Goal: Task Accomplishment & Management: Complete application form

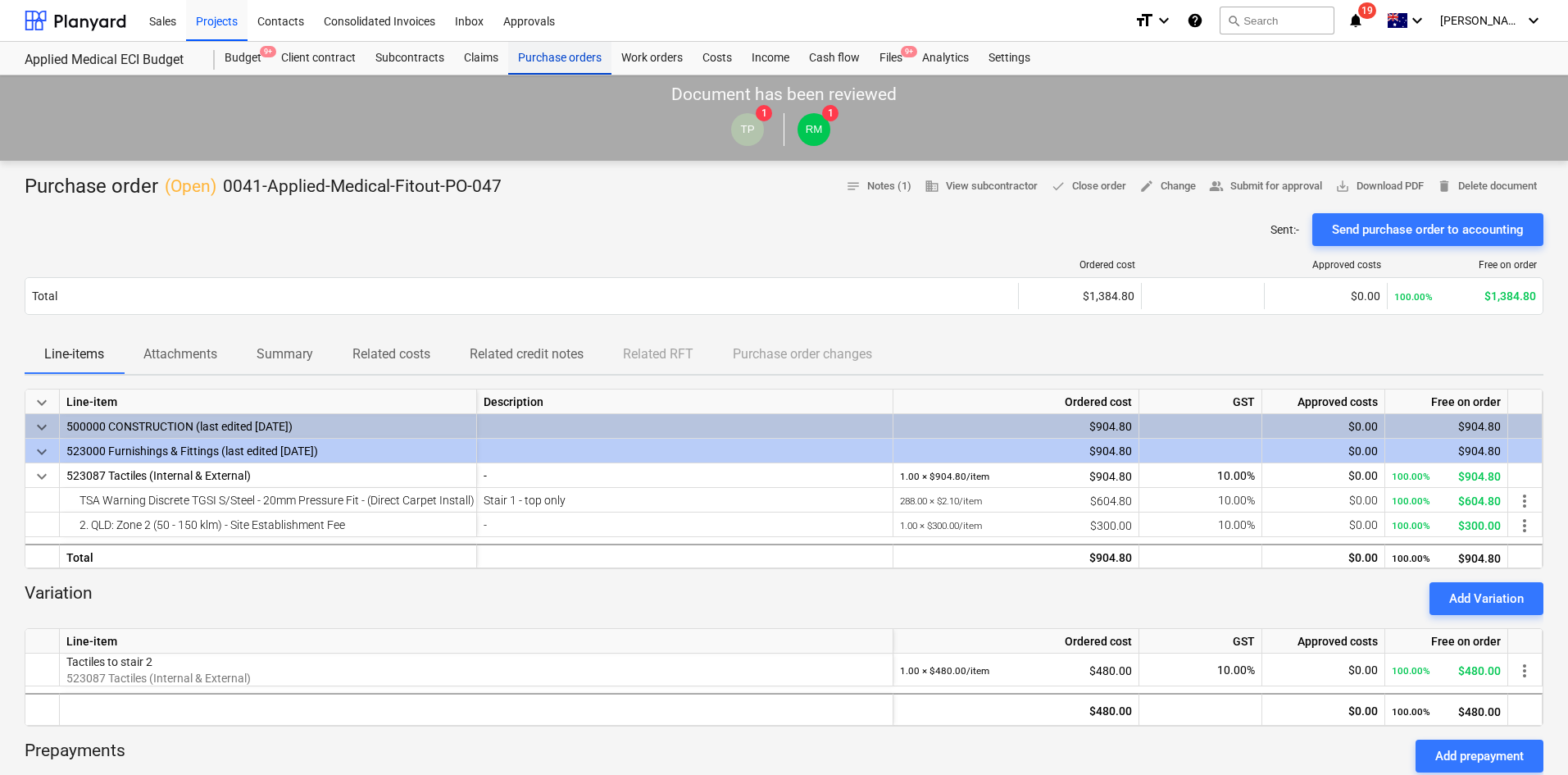
click at [550, 58] on div "Purchase orders" at bounding box center [560, 58] width 103 height 33
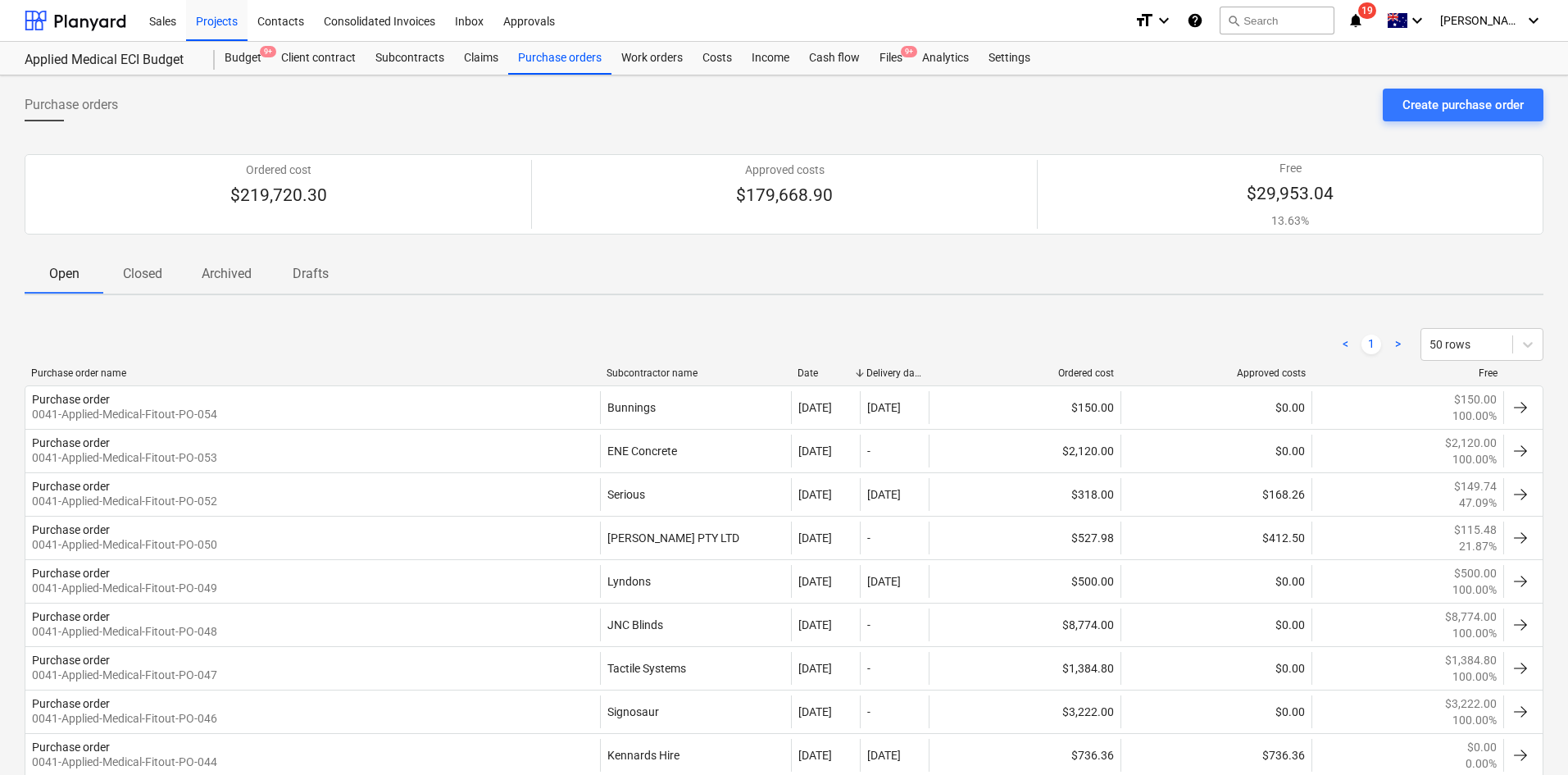
click at [349, 341] on div "< 1 > 50 rows" at bounding box center [784, 344] width 1518 height 33
click at [1461, 105] on div "Create purchase order" at bounding box center [1463, 105] width 121 height 21
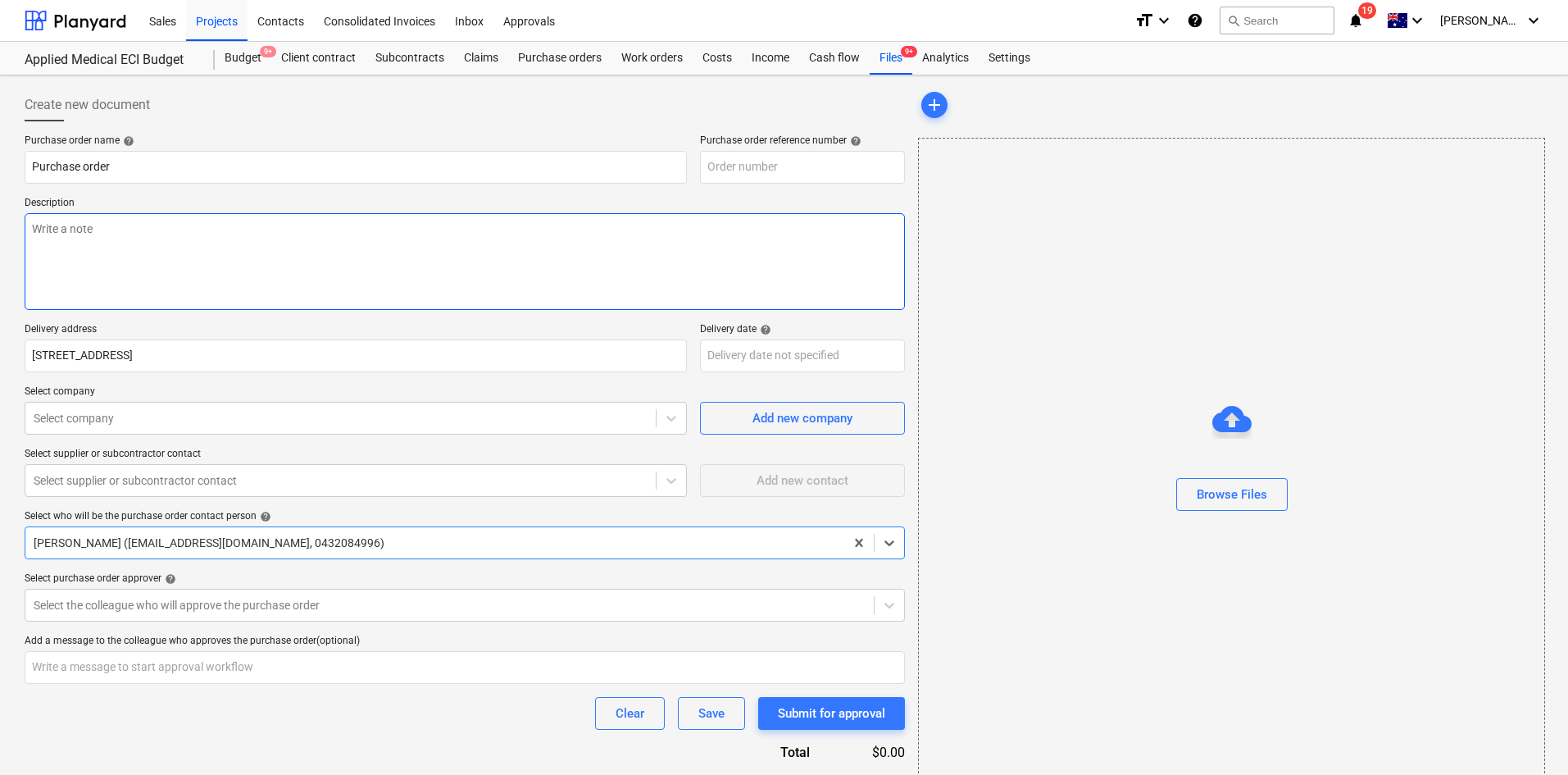
type textarea "x"
type input "0041-Applied-Medical-Fitout-PO-055"
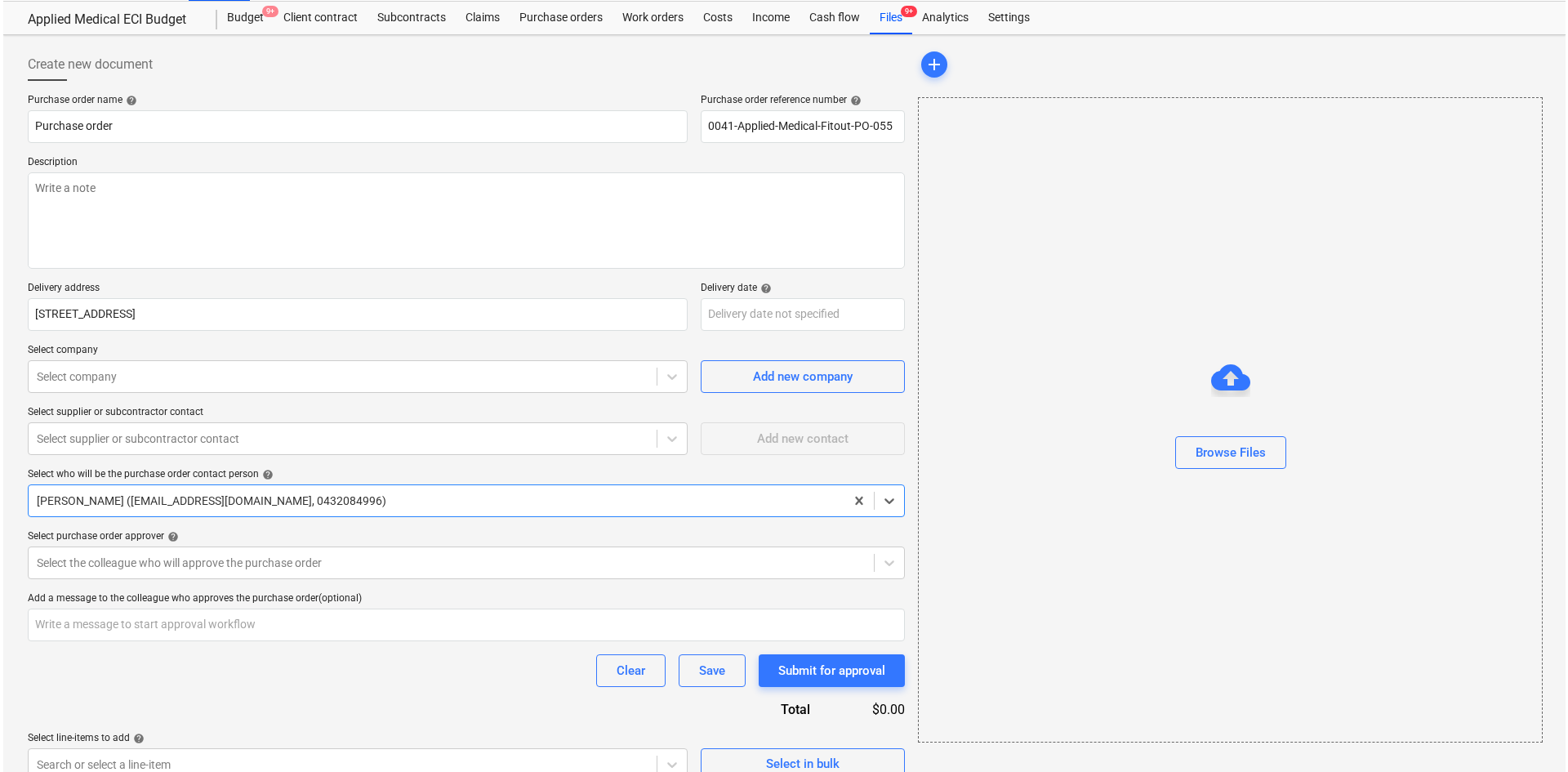
scroll to position [62, 0]
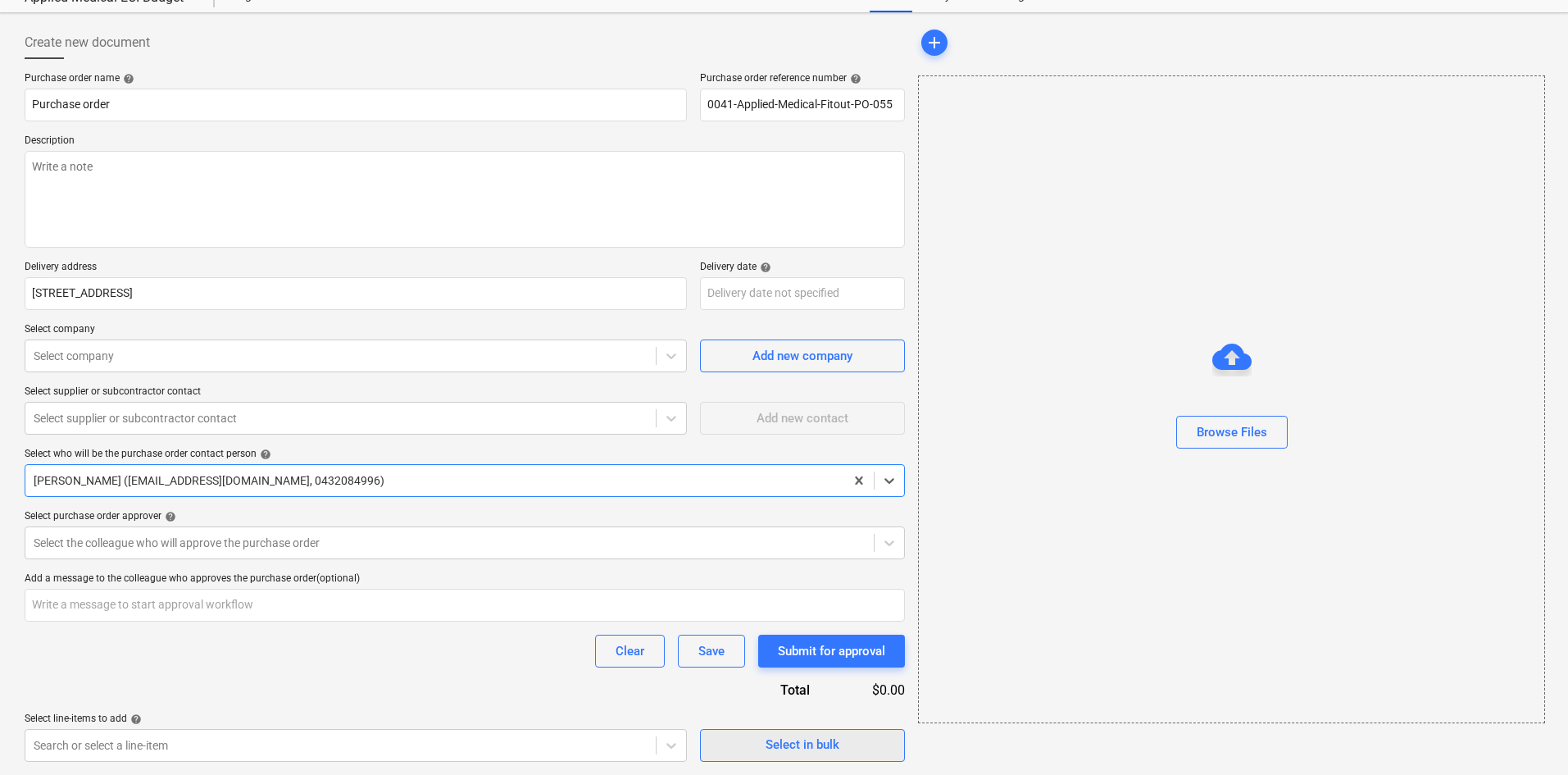
click at [774, 749] on div "Select in bulk" at bounding box center [802, 744] width 73 height 21
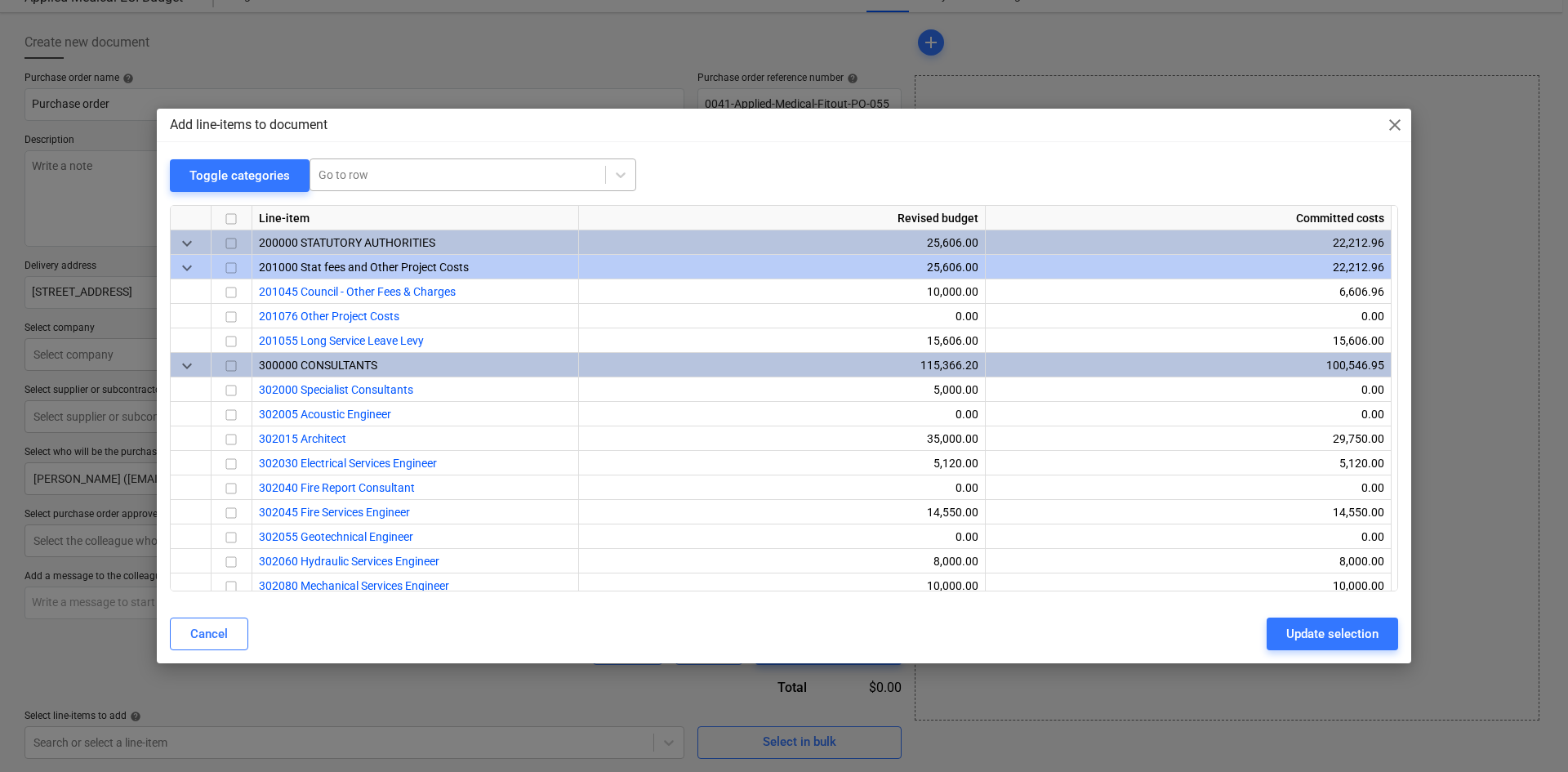
click at [374, 176] on div at bounding box center [457, 174] width 279 height 17
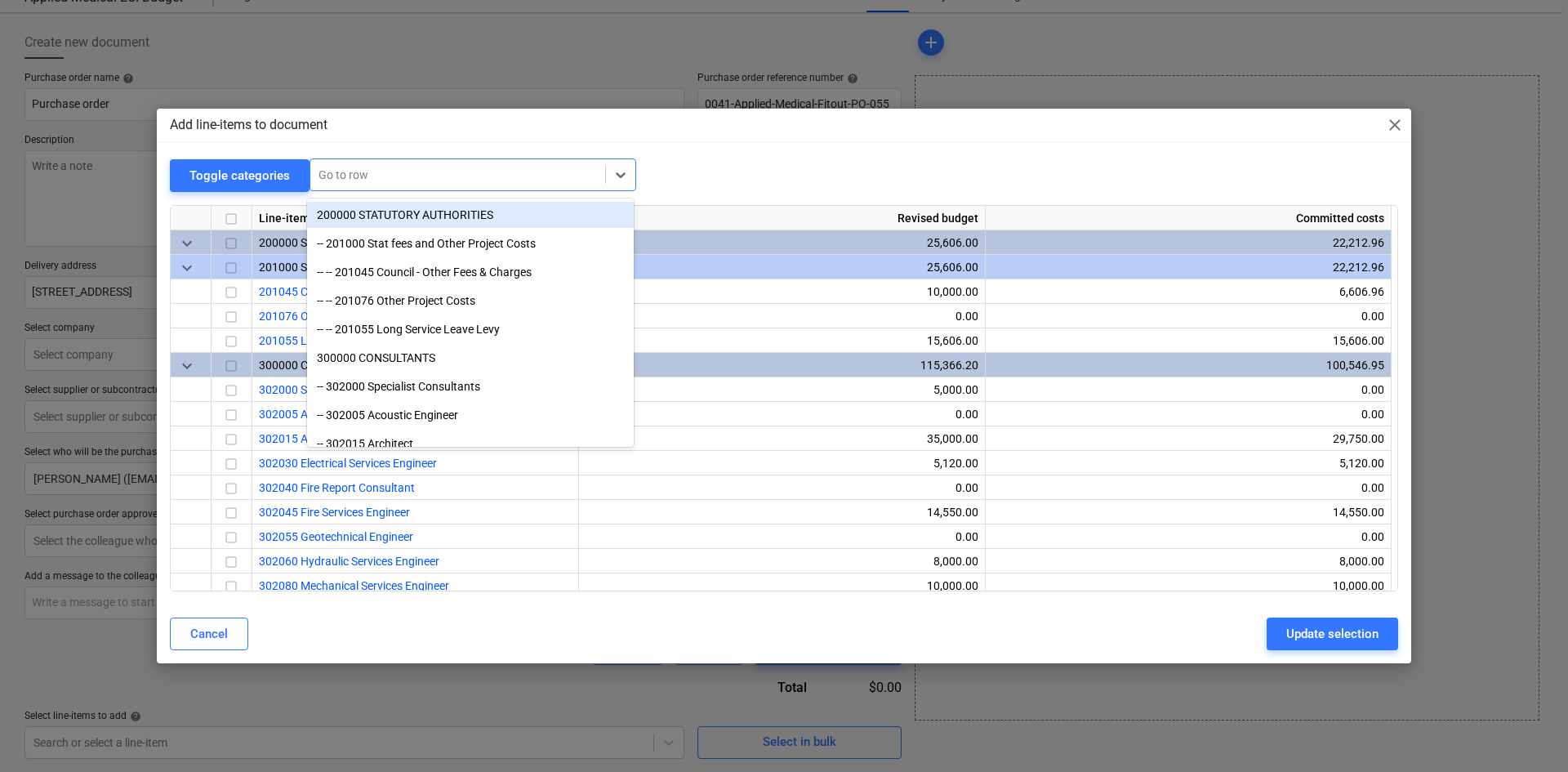
type textarea "x"
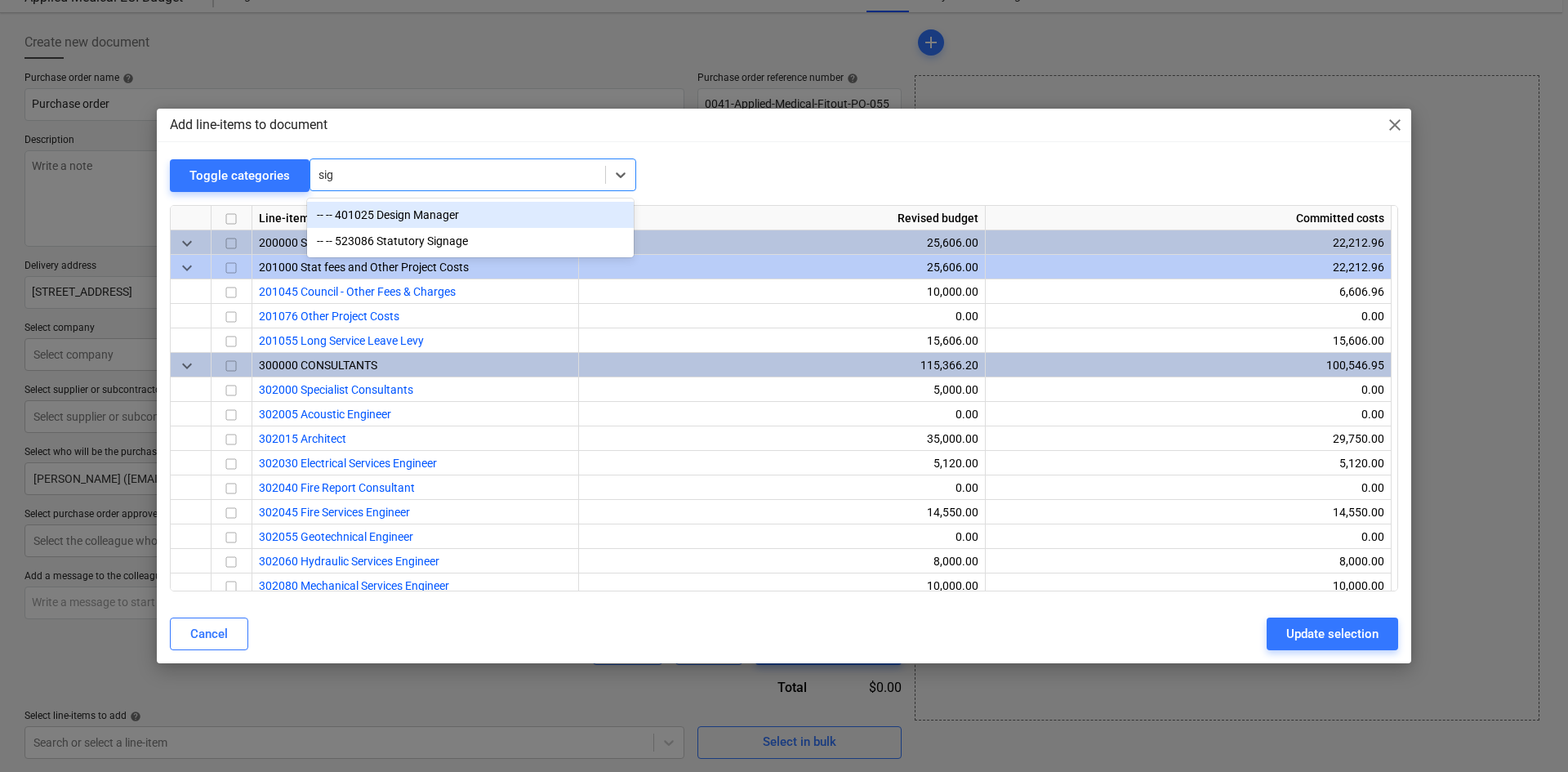
type input "sign"
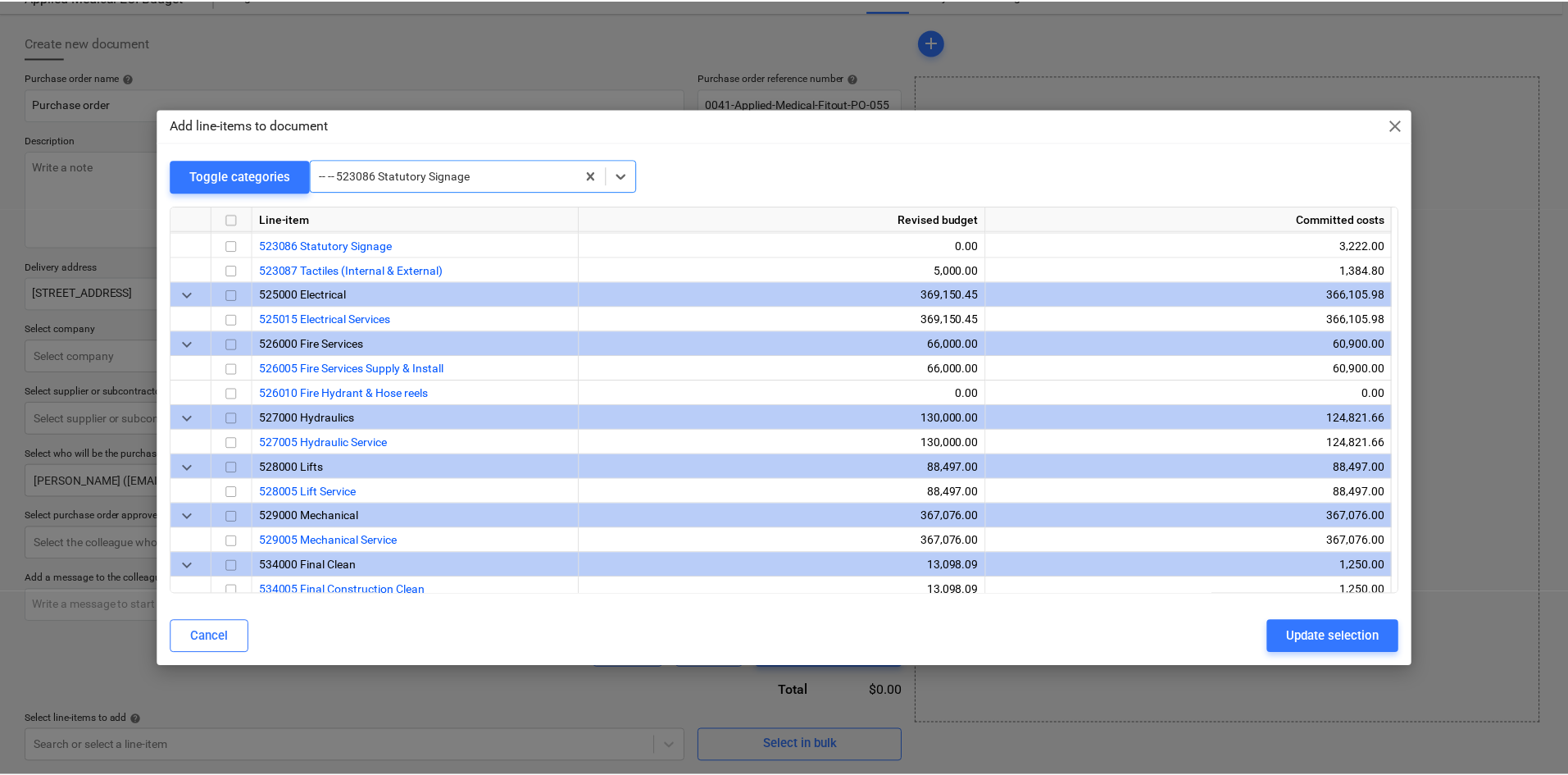
scroll to position [1845, 0]
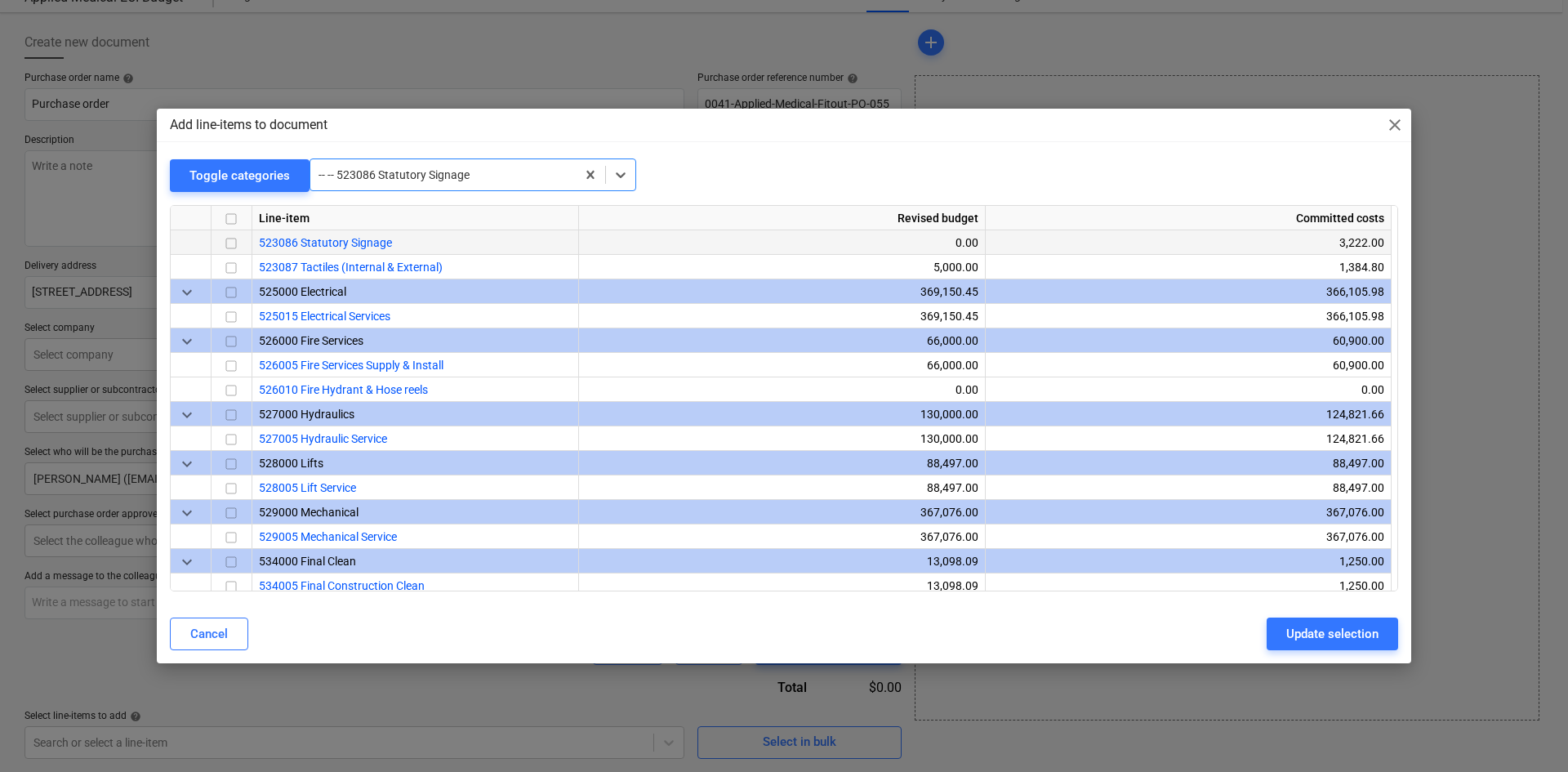
click at [233, 243] on input "checkbox" at bounding box center [231, 243] width 19 height 19
click at [1334, 626] on div "Update selection" at bounding box center [1333, 634] width 93 height 21
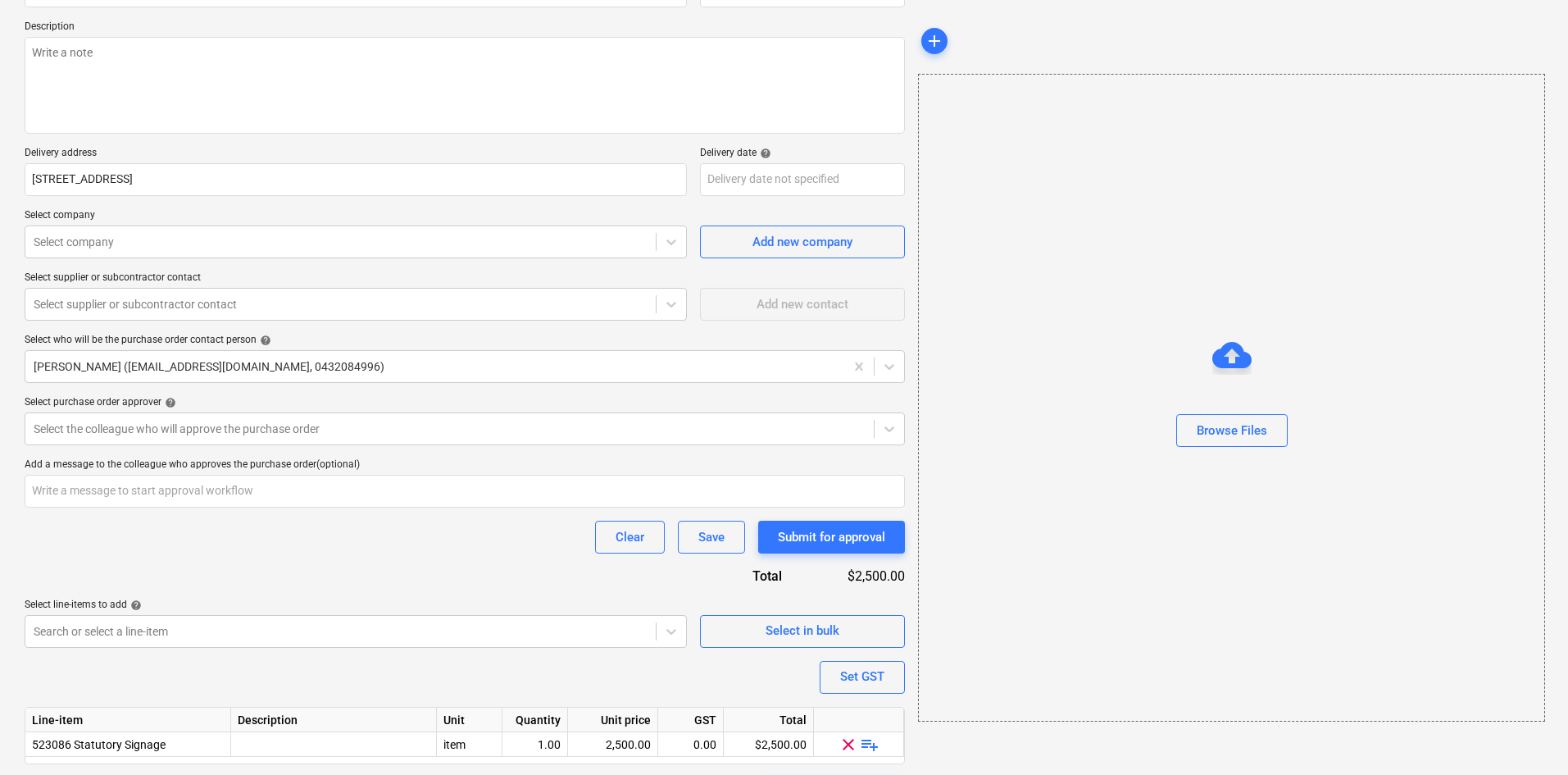
scroll to position [225, 0]
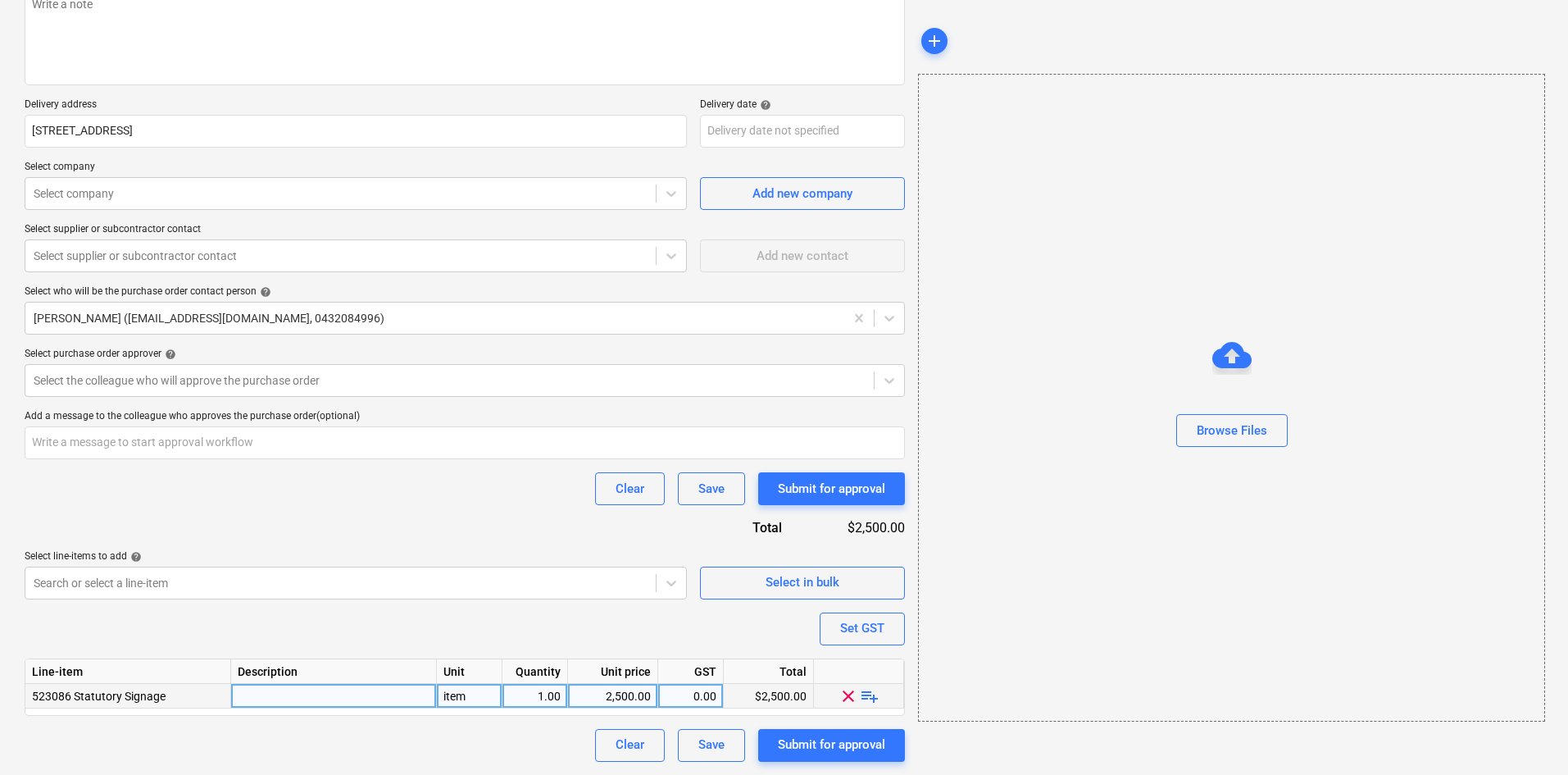
click at [872, 703] on span "playlist_add" at bounding box center [869, 695] width 19 height 19
type textarea "x"
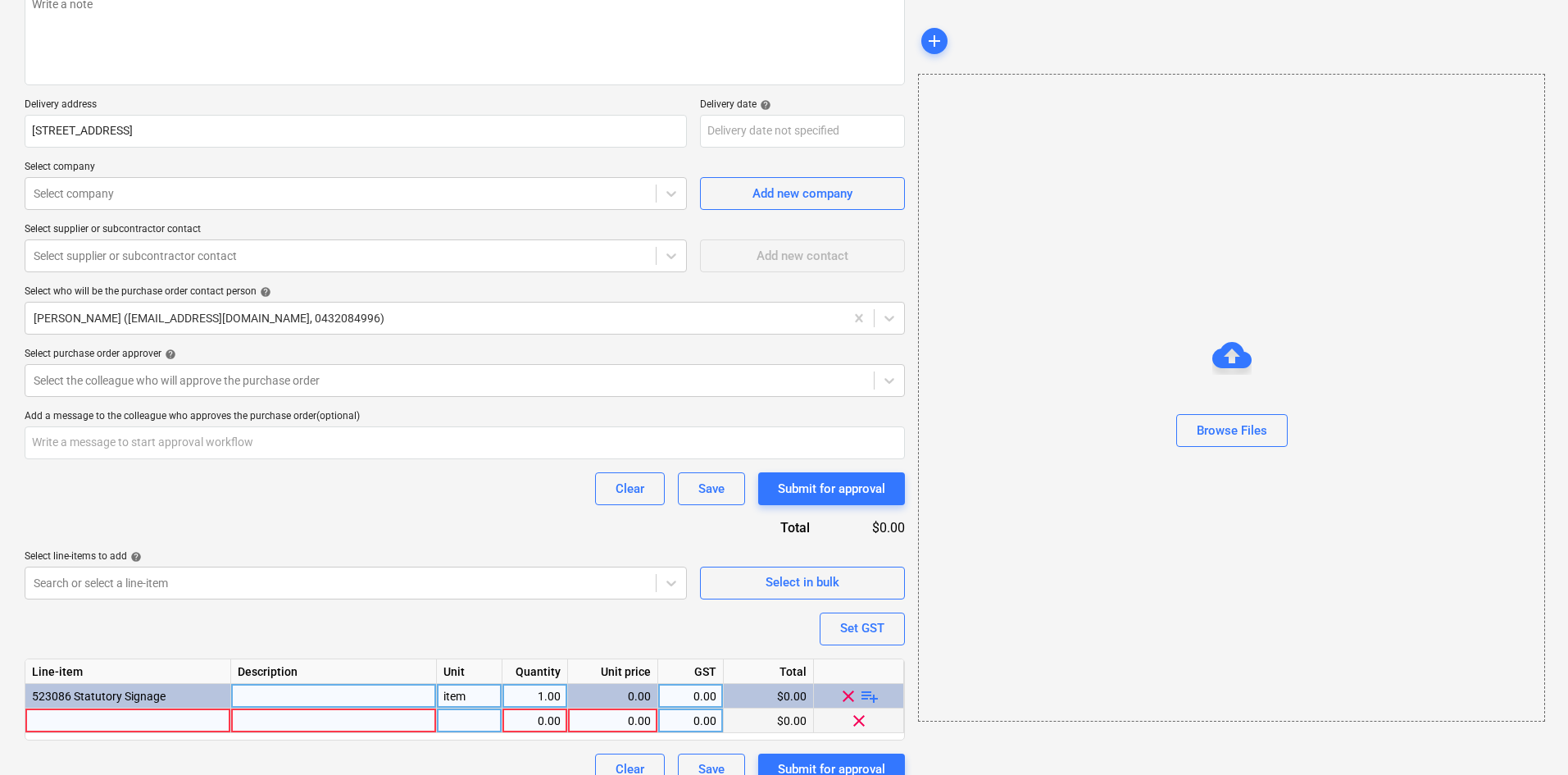
click at [194, 716] on div at bounding box center [128, 721] width 206 height 25
type input "Sandleford 300 x 225mm Fire Hose Reel Plastic Sign"
type textarea "x"
click at [261, 715] on div at bounding box center [333, 721] width 206 height 25
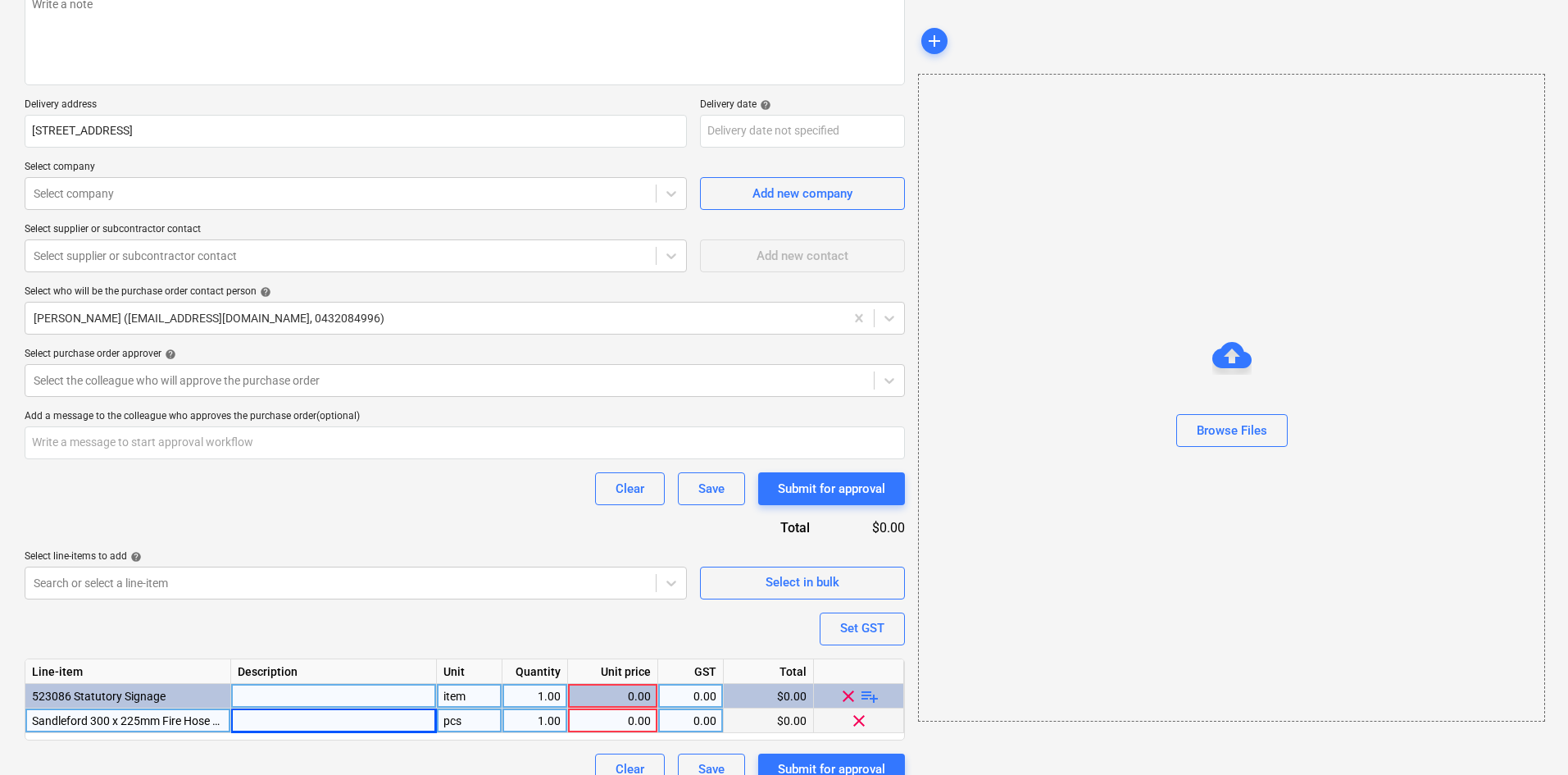
click at [478, 716] on div "pcs" at bounding box center [470, 721] width 65 height 25
type input "item"
type textarea "x"
type input "12.50"
type textarea "x"
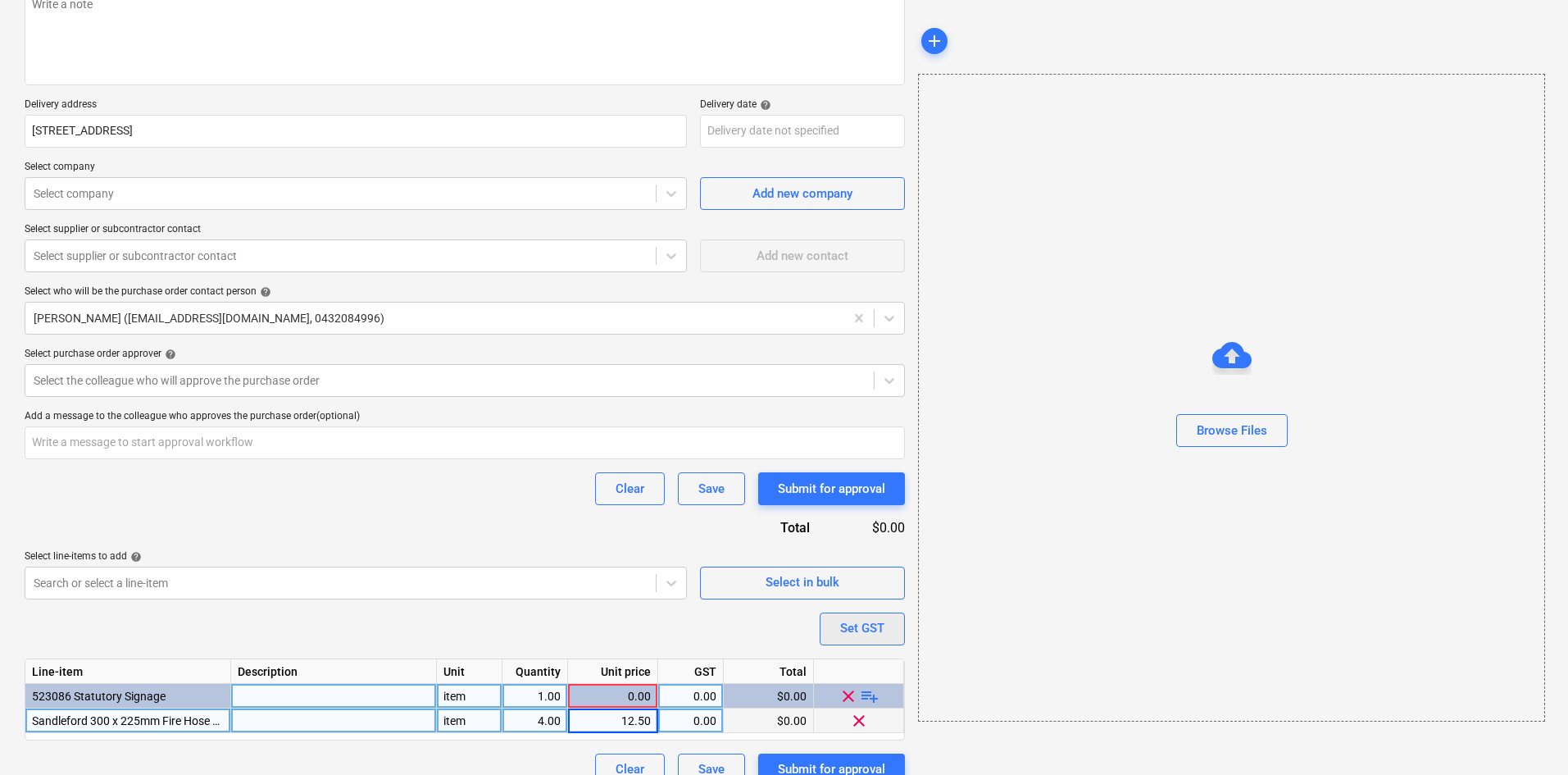
click at [860, 632] on div "Set GST" at bounding box center [862, 628] width 44 height 21
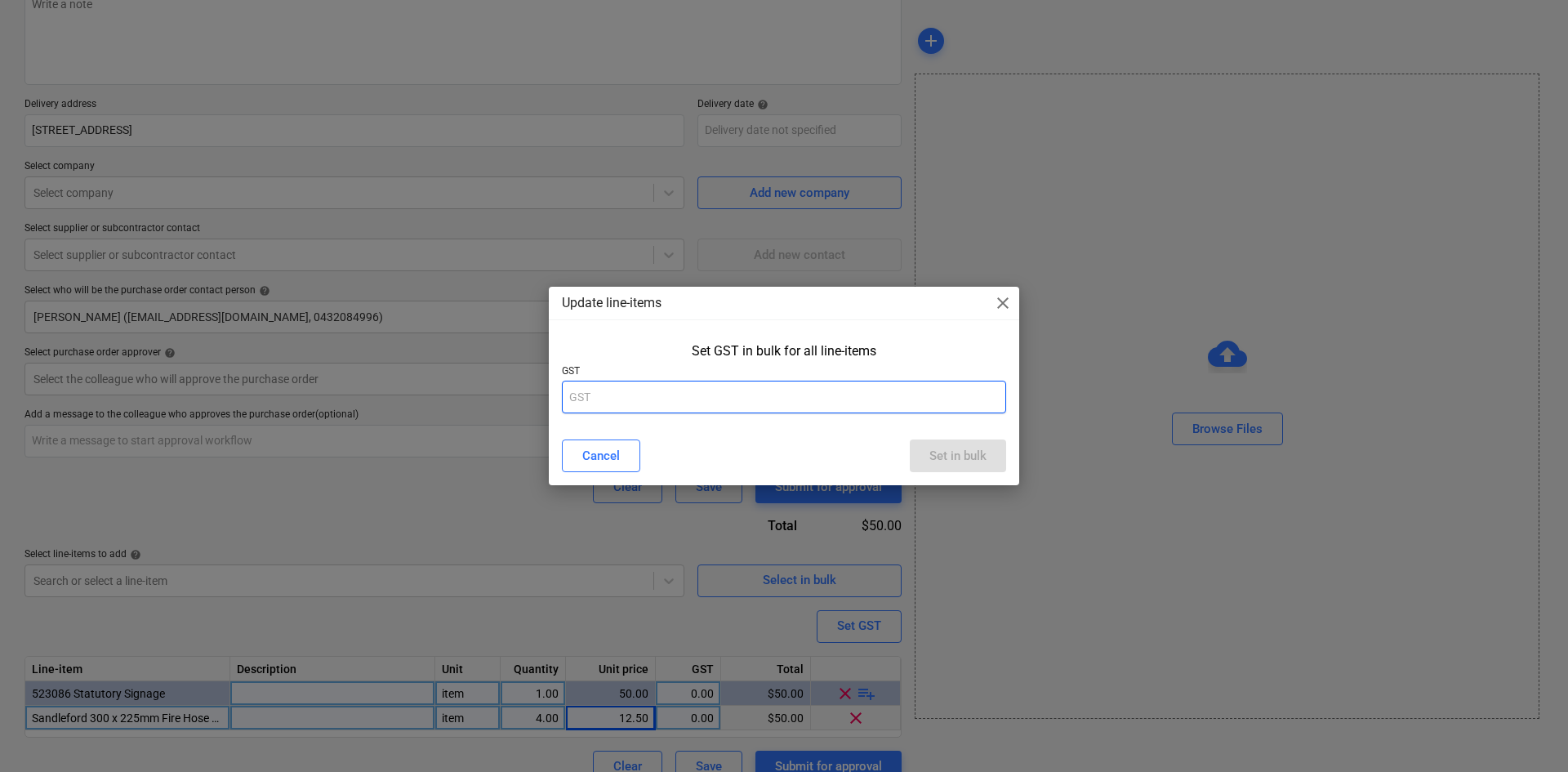
click at [717, 403] on input "text" at bounding box center [784, 397] width 444 height 33
type input "10"
click at [949, 453] on div "Set in bulk" at bounding box center [958, 456] width 57 height 21
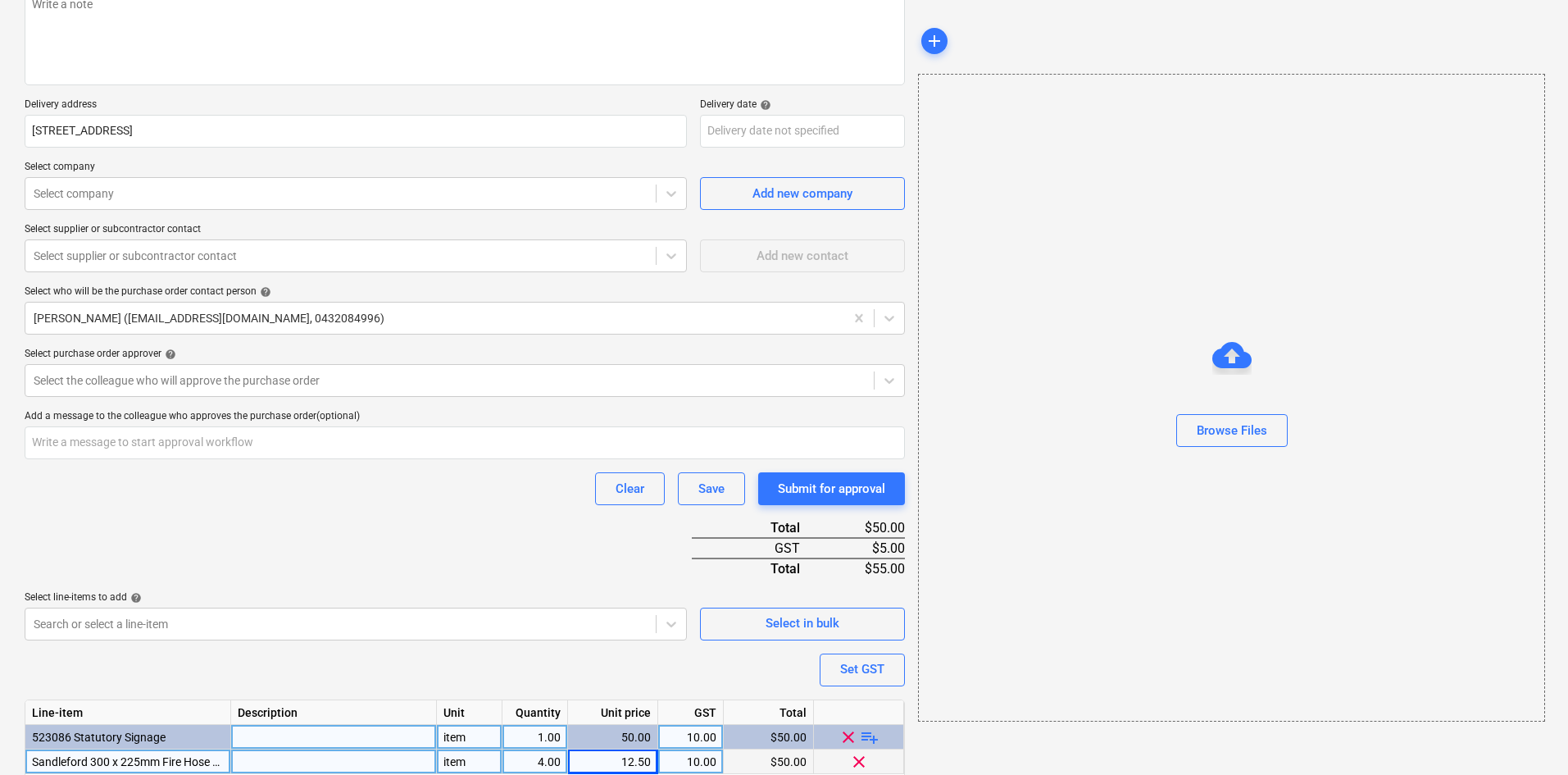
click at [400, 510] on div "Purchase order name help Purchase order Purchase order reference number help 00…" at bounding box center [464, 368] width 880 height 917
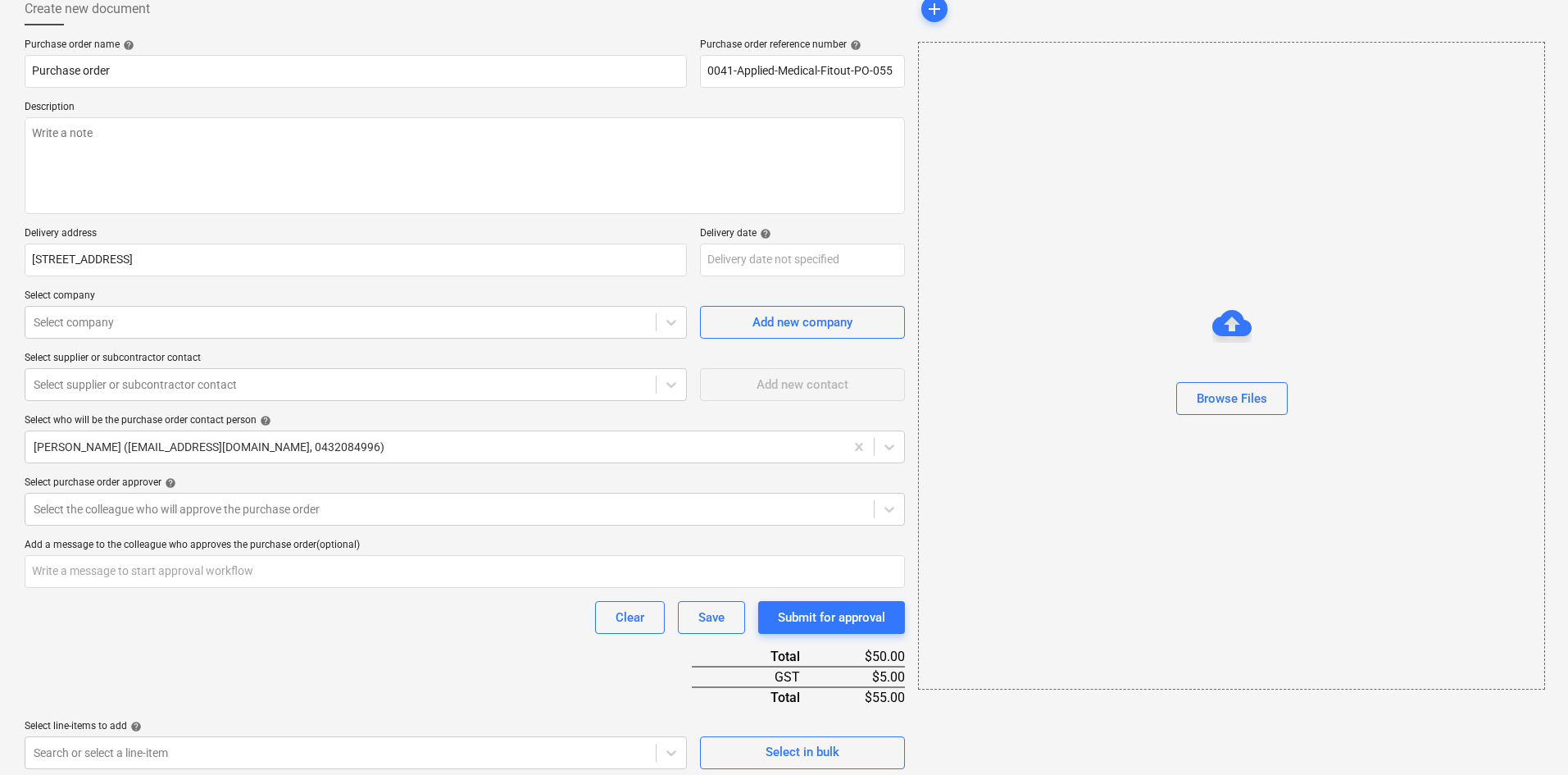
scroll to position [0, 0]
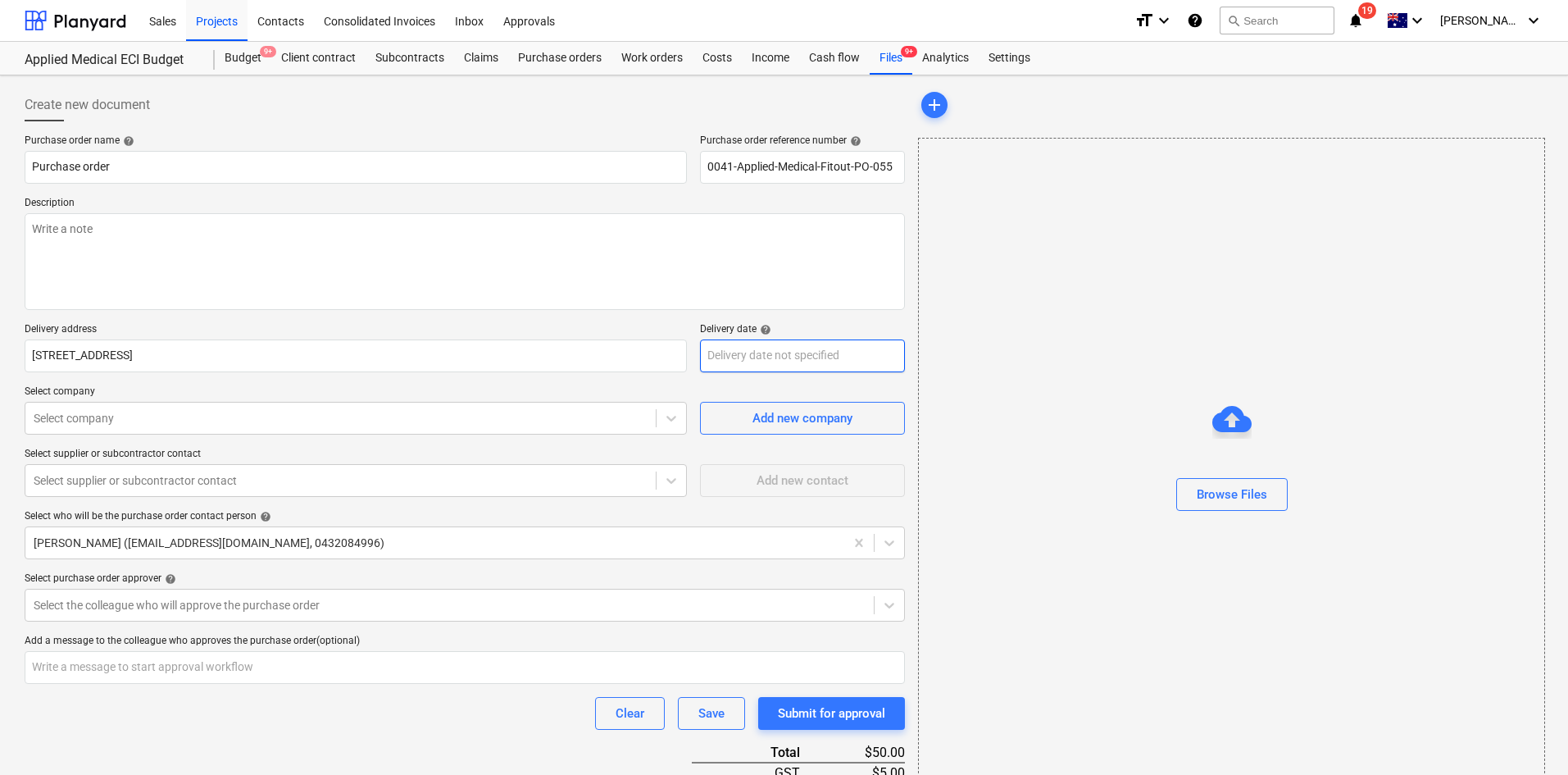
click at [749, 356] on body "Sales Projects Contacts Consolidated Invoices Inbox Approvals format_size keybo…" at bounding box center [784, 388] width 1568 height 775
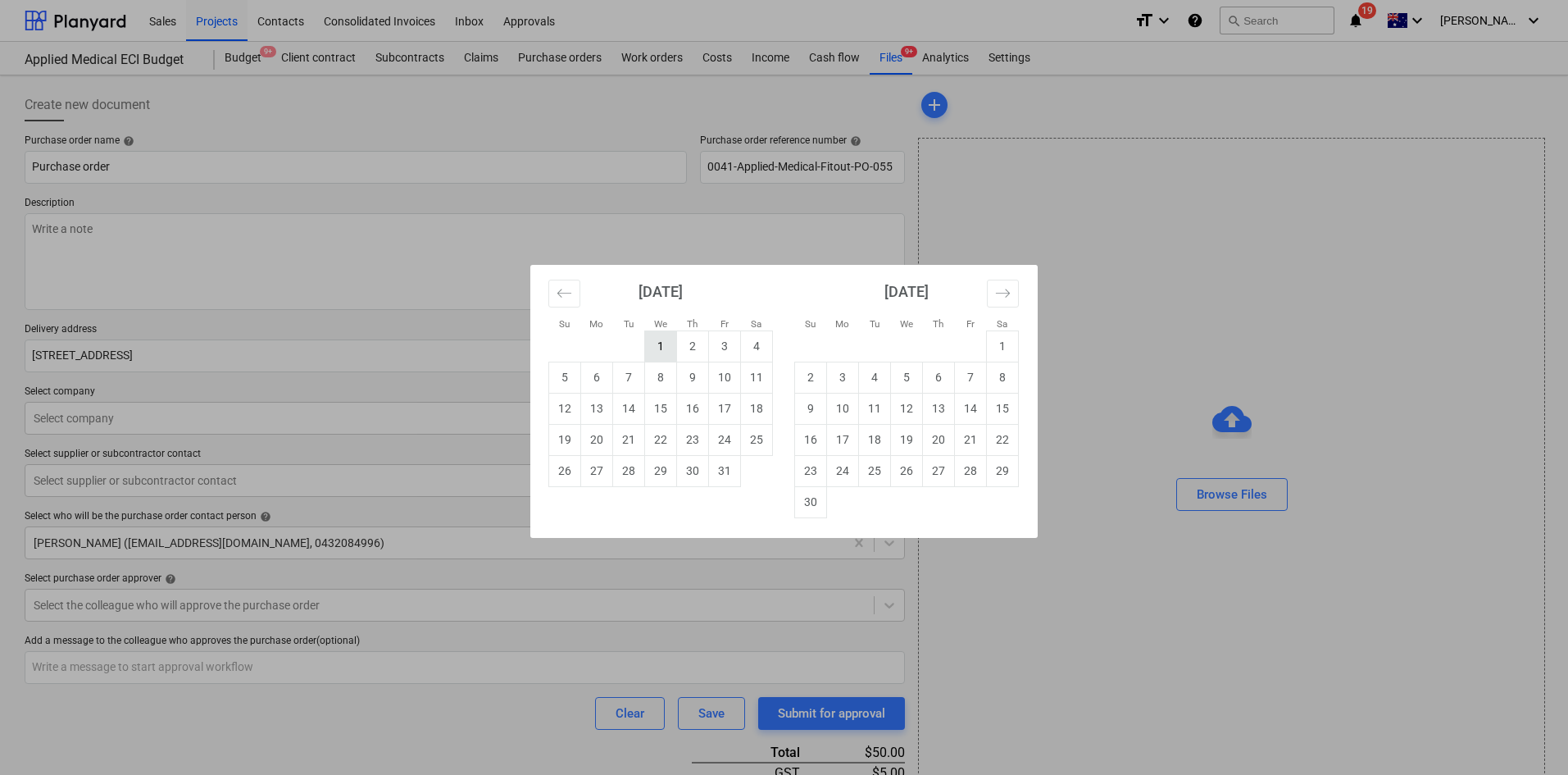
click at [661, 344] on td "1" at bounding box center [661, 345] width 32 height 31
type textarea "x"
type input "[DATE]"
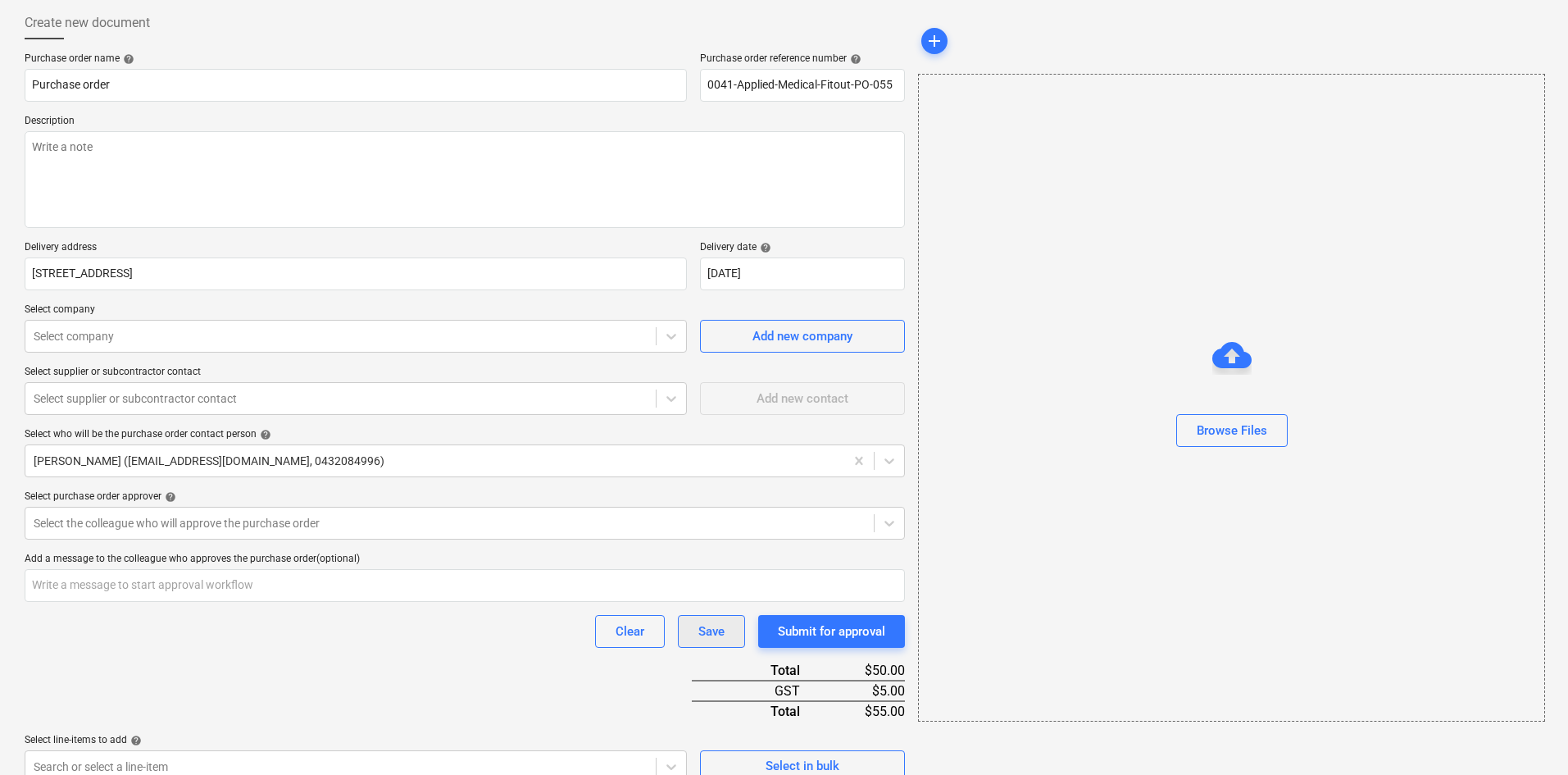
type textarea "x"
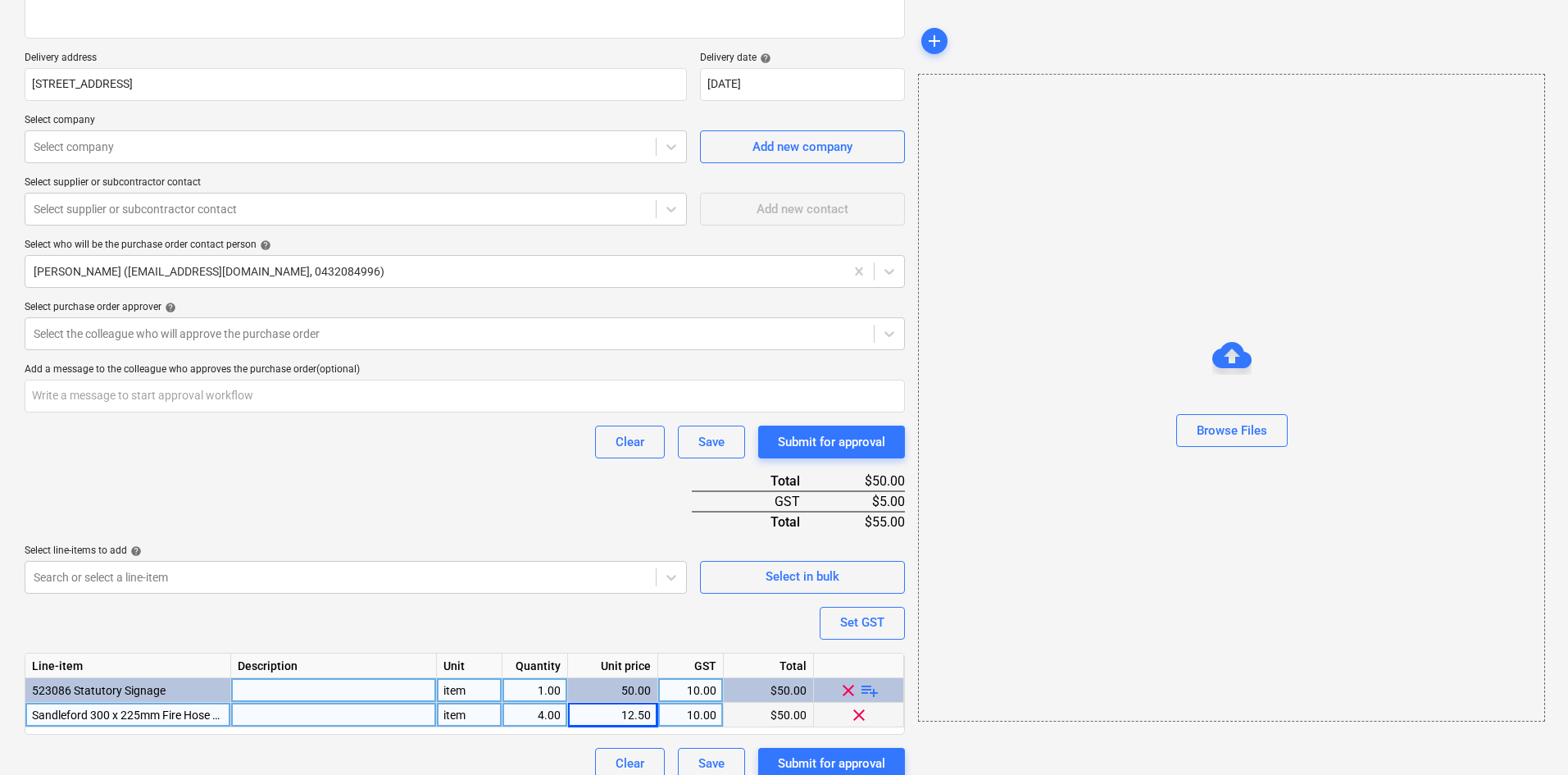
scroll to position [290, 0]
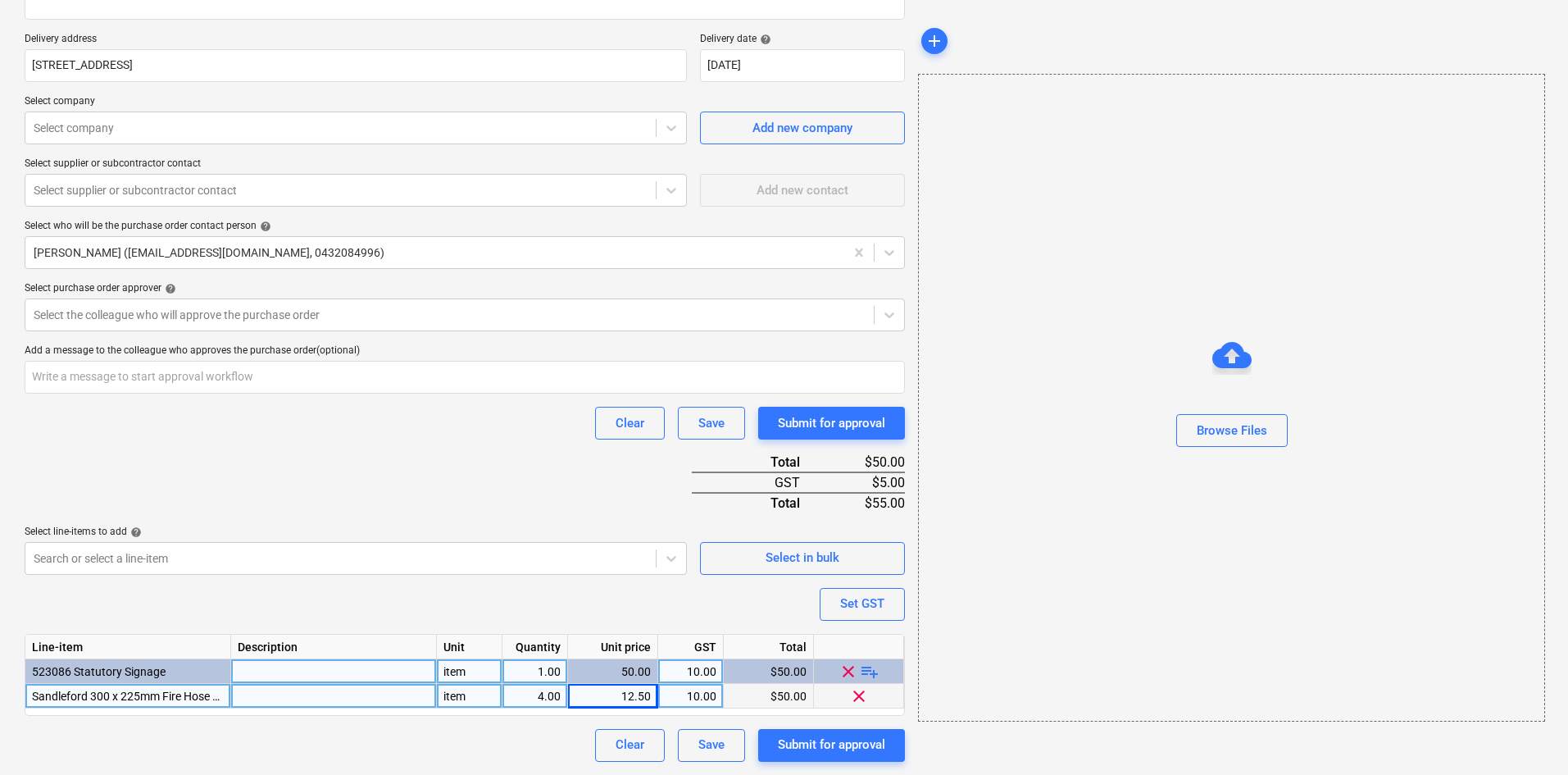
click at [622, 698] on div "12.50" at bounding box center [613, 696] width 76 height 25
type input "40"
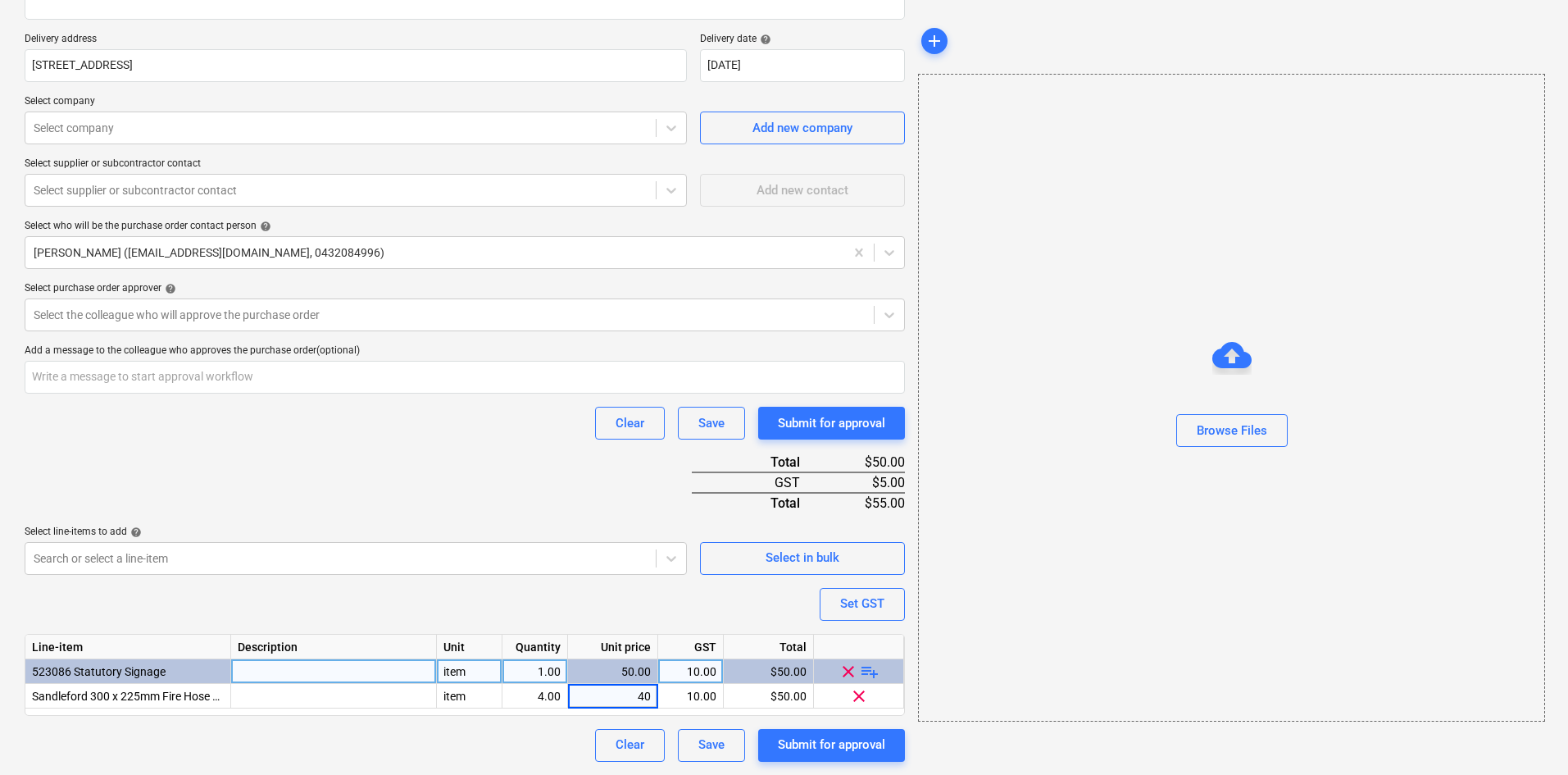
click at [398, 488] on div "Purchase order name help Purchase order Purchase order reference number help 00…" at bounding box center [464, 303] width 880 height 917
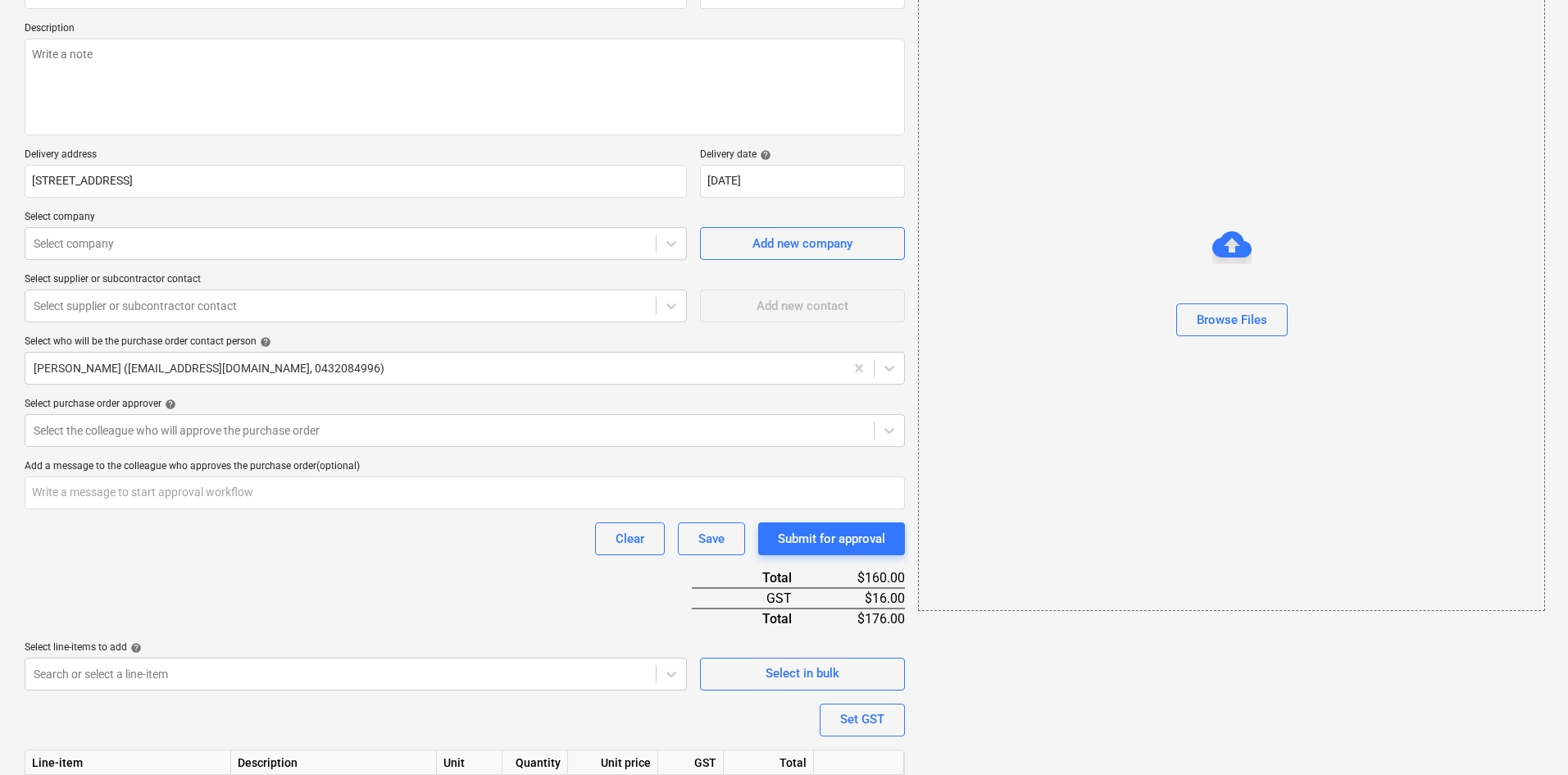
scroll to position [0, 0]
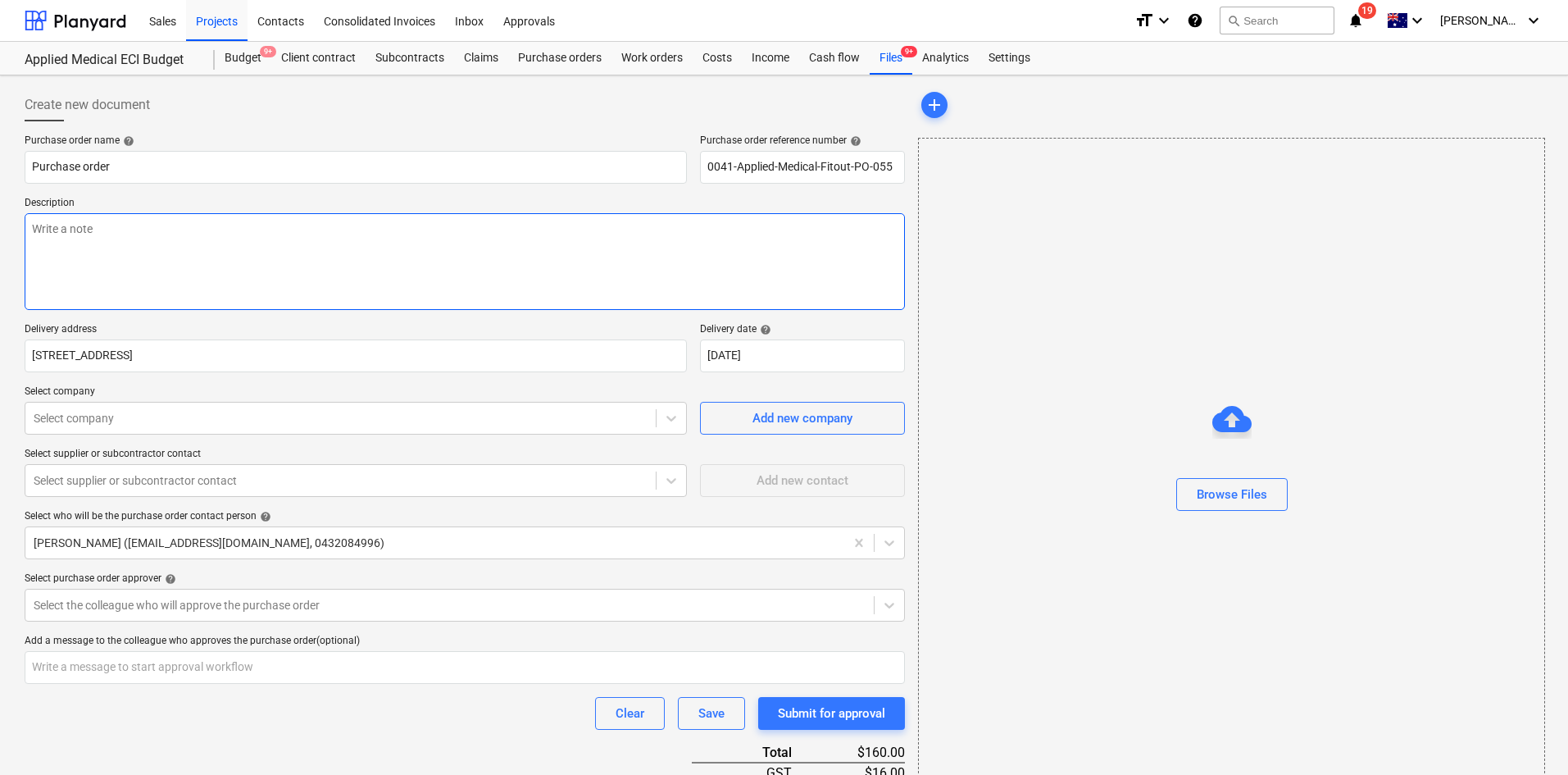
click at [412, 266] on textarea at bounding box center [464, 261] width 880 height 96
type textarea "x"
type textarea "D"
type textarea "x"
type textarea "Do"
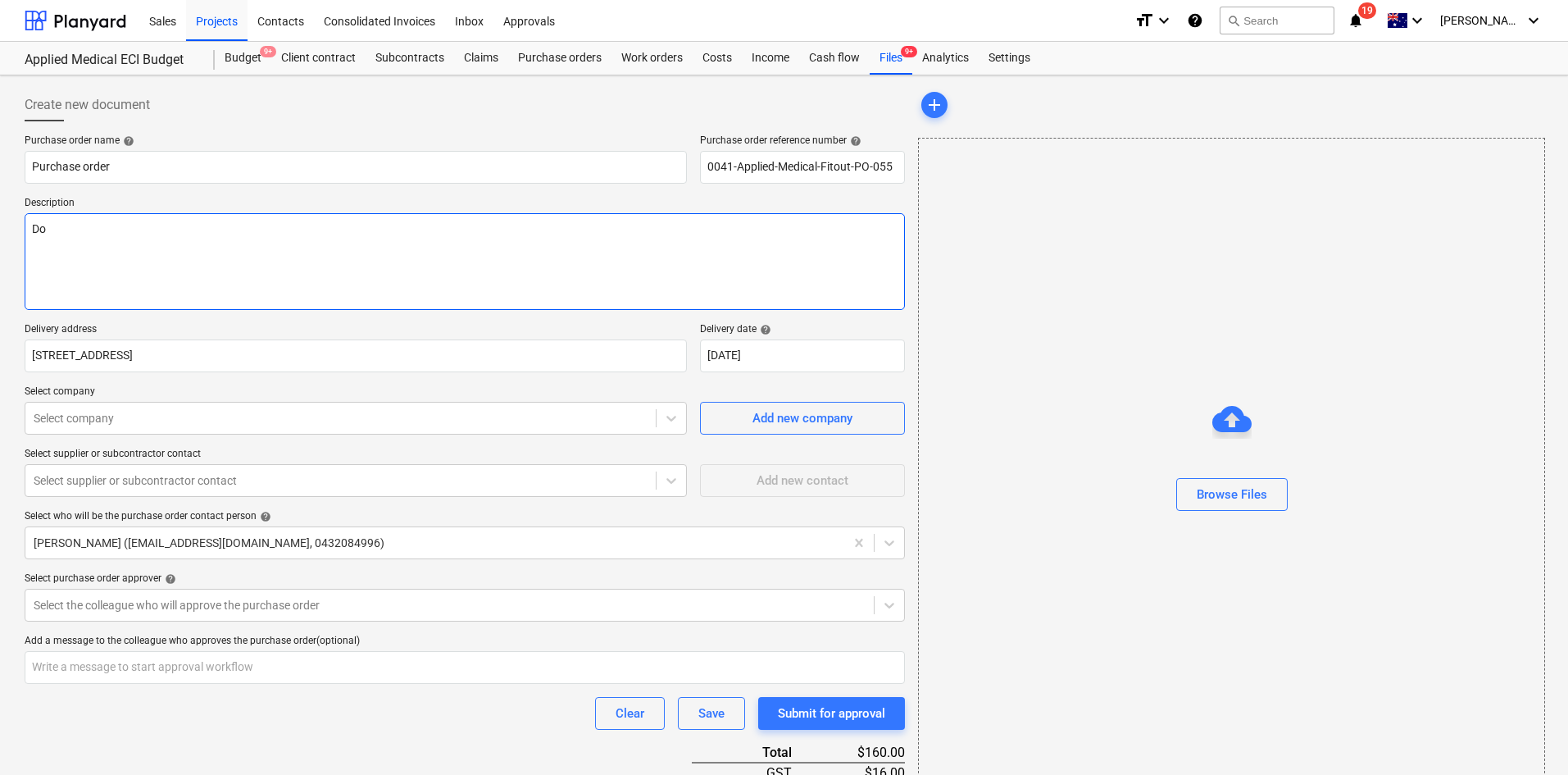
type textarea "x"
type textarea "Dor"
type textarea "x"
type textarea "Dory"
type textarea "x"
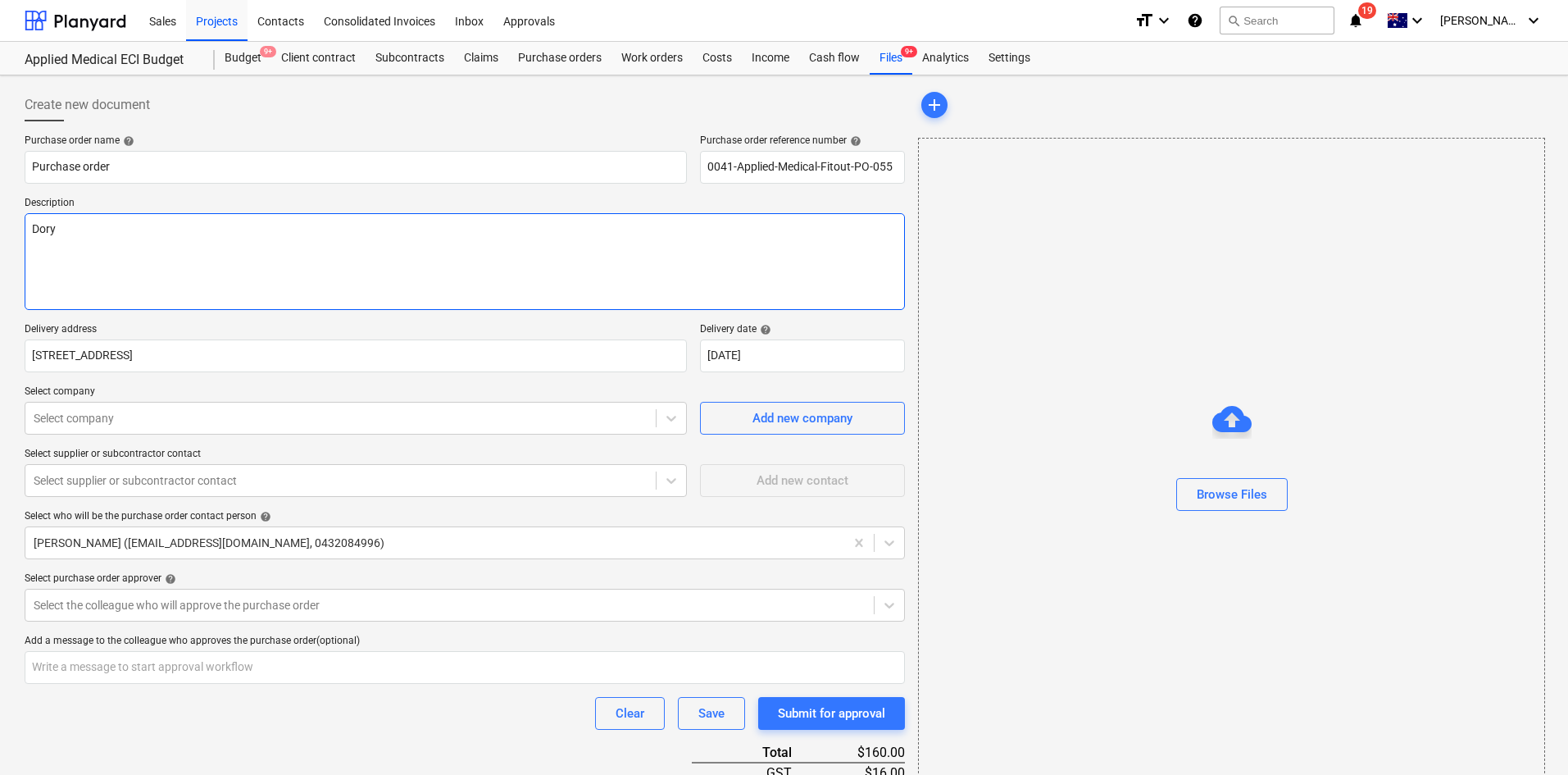
type textarea "Dory"
type textarea "x"
type textarea "Dory to"
type textarea "x"
type textarea "Dory to"
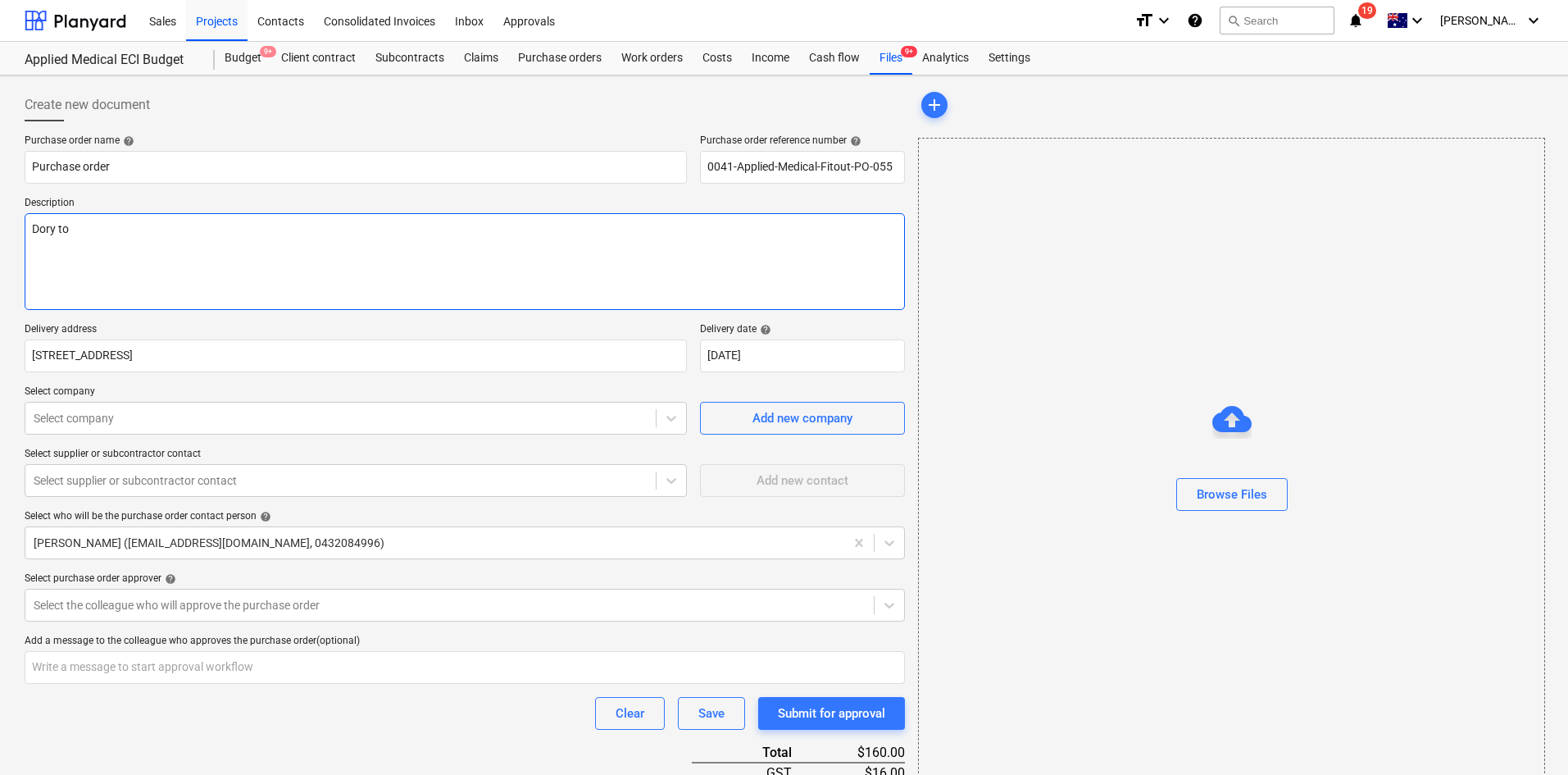
type textarea "x"
type textarea "Dory to p"
type textarea "x"
type textarea "Dory to pu"
type textarea "x"
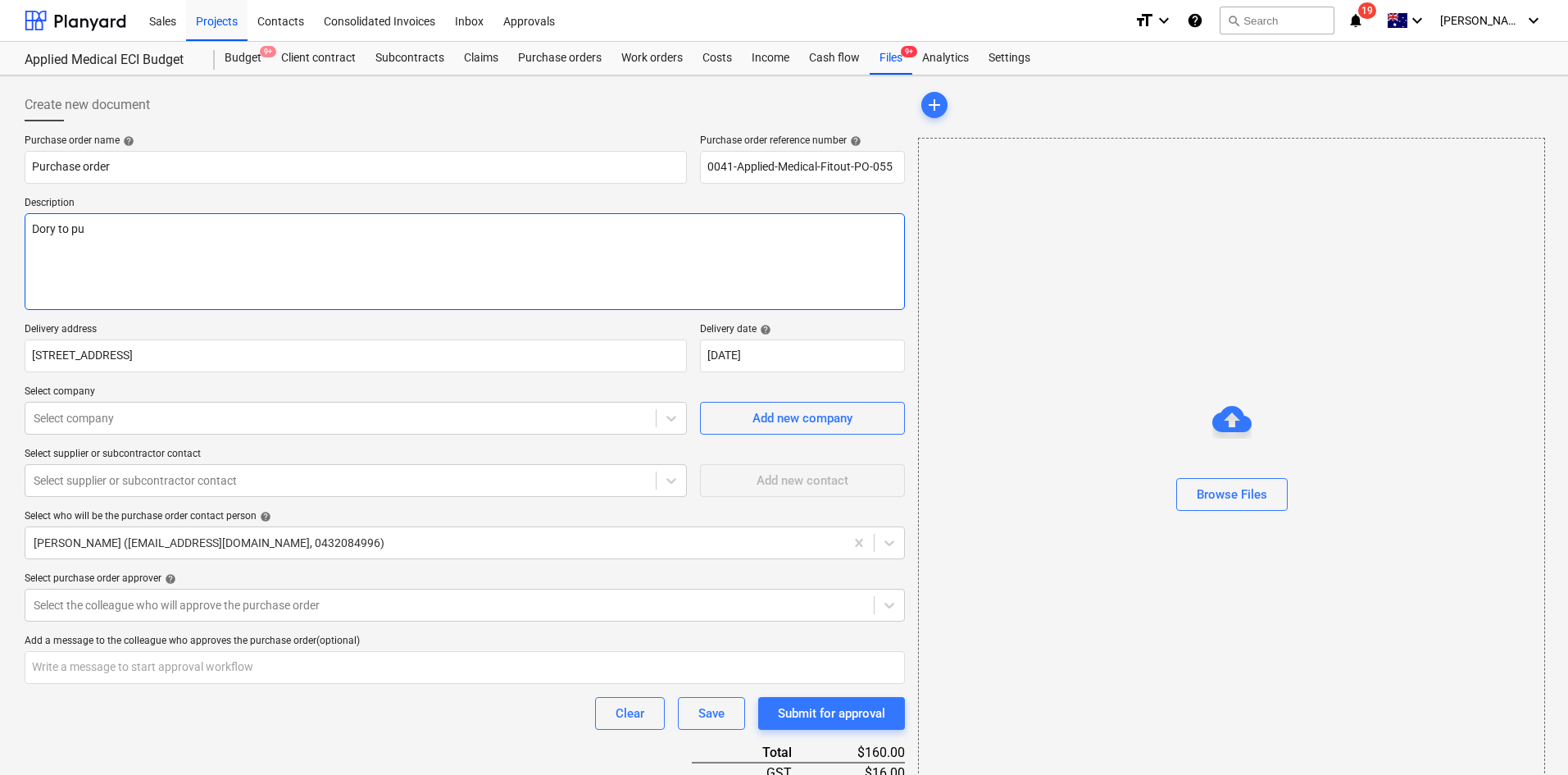
type textarea "Dory to pur"
type textarea "x"
type textarea "Dory to purch"
type textarea "x"
type textarea "Dory to purchas"
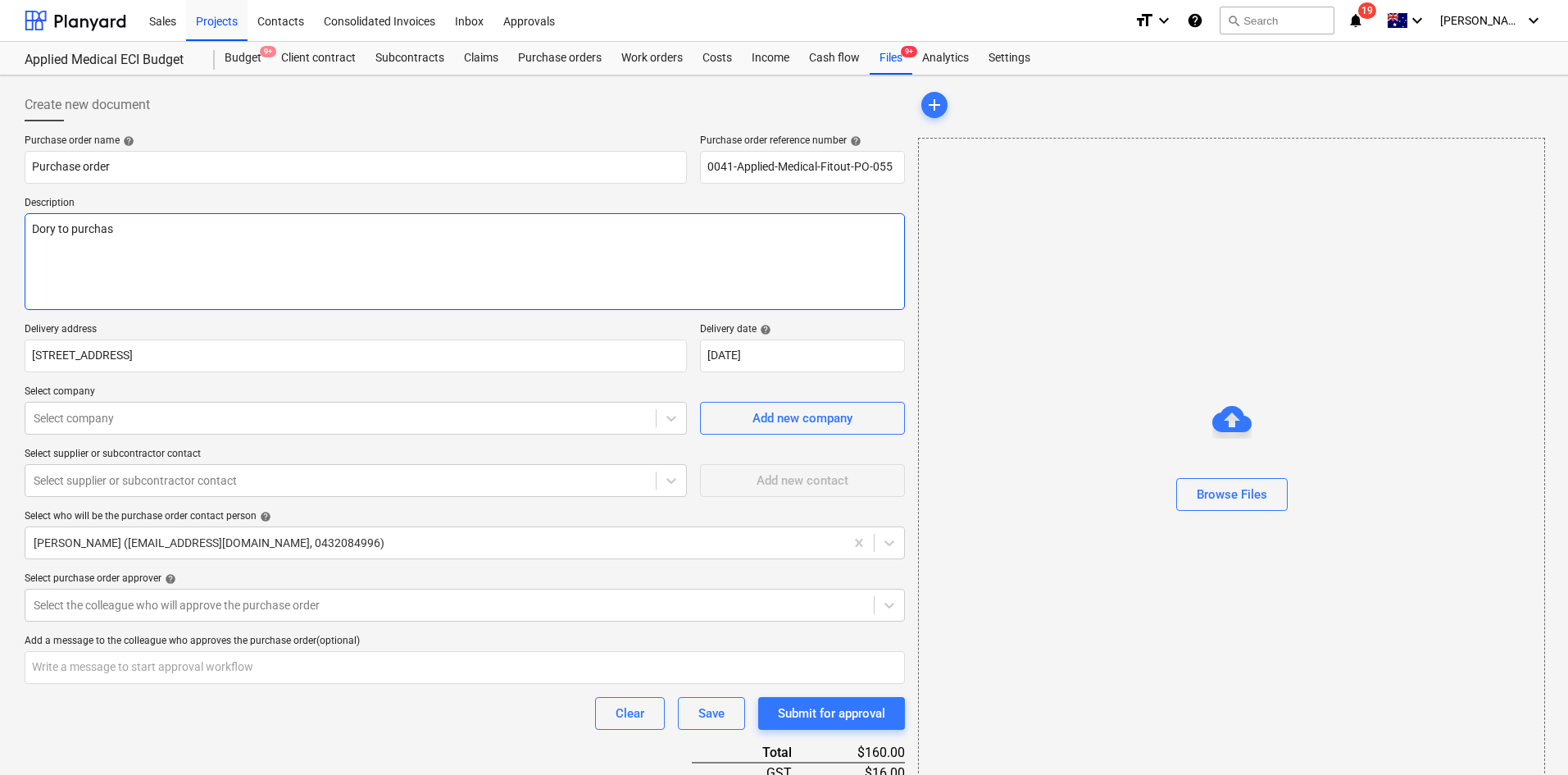
type textarea "x"
type textarea "Dory to purchase"
type textarea "x"
type textarea "Dory to purchase"
type textarea "x"
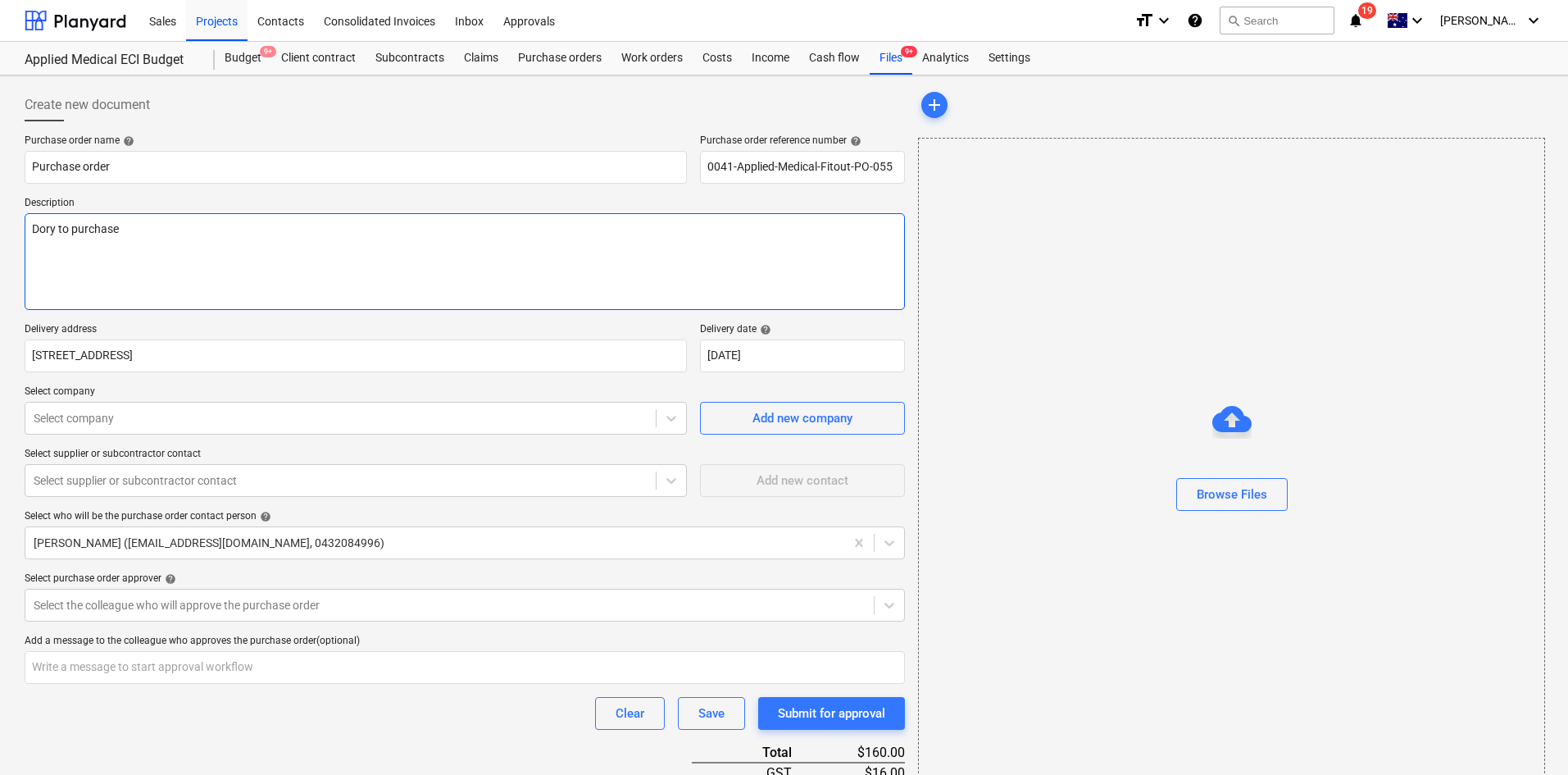
type textarea "Dory to purchase f"
type textarea "x"
type textarea "Dory to purchase fr"
type textarea "x"
type textarea "Dory to purchase fro"
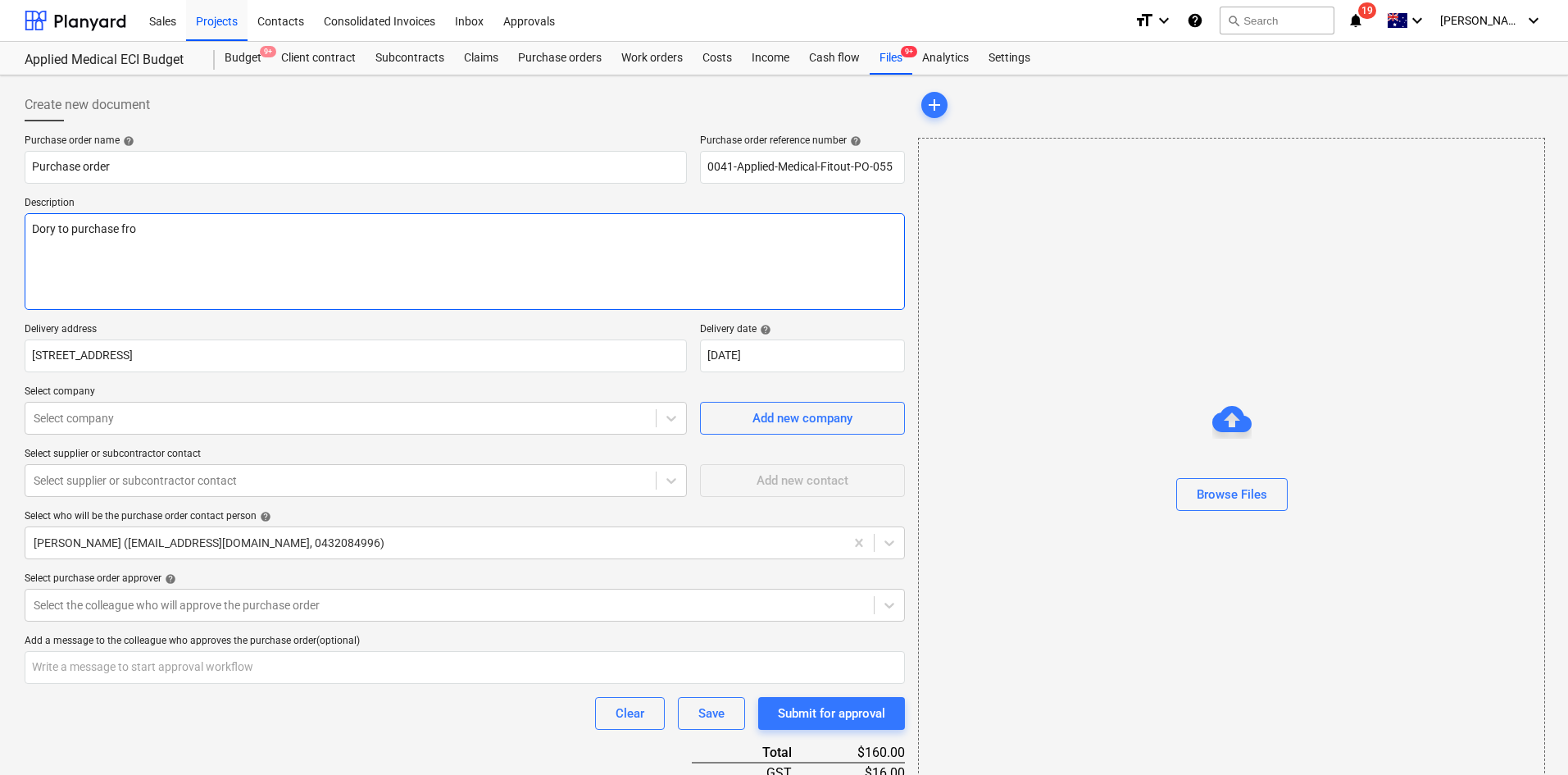
type textarea "x"
type textarea "Dory to purchase from"
type textarea "x"
type textarea "Dory to purchase from"
type textarea "x"
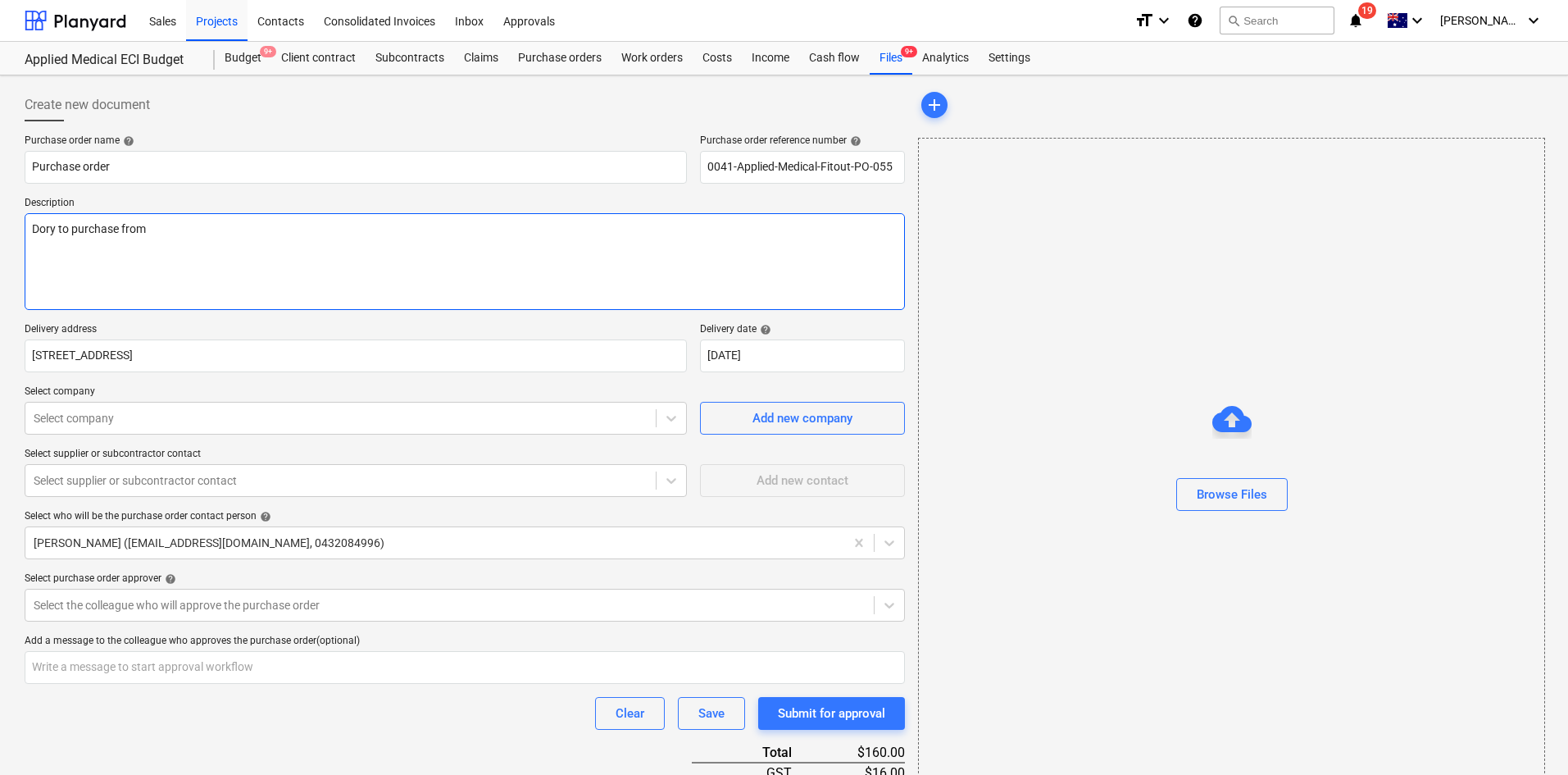
type textarea "Dory to purchase from B"
type textarea "x"
type textarea "Dory to purchase from Bu"
type textarea "x"
type textarea "Dory to purchase from Bun"
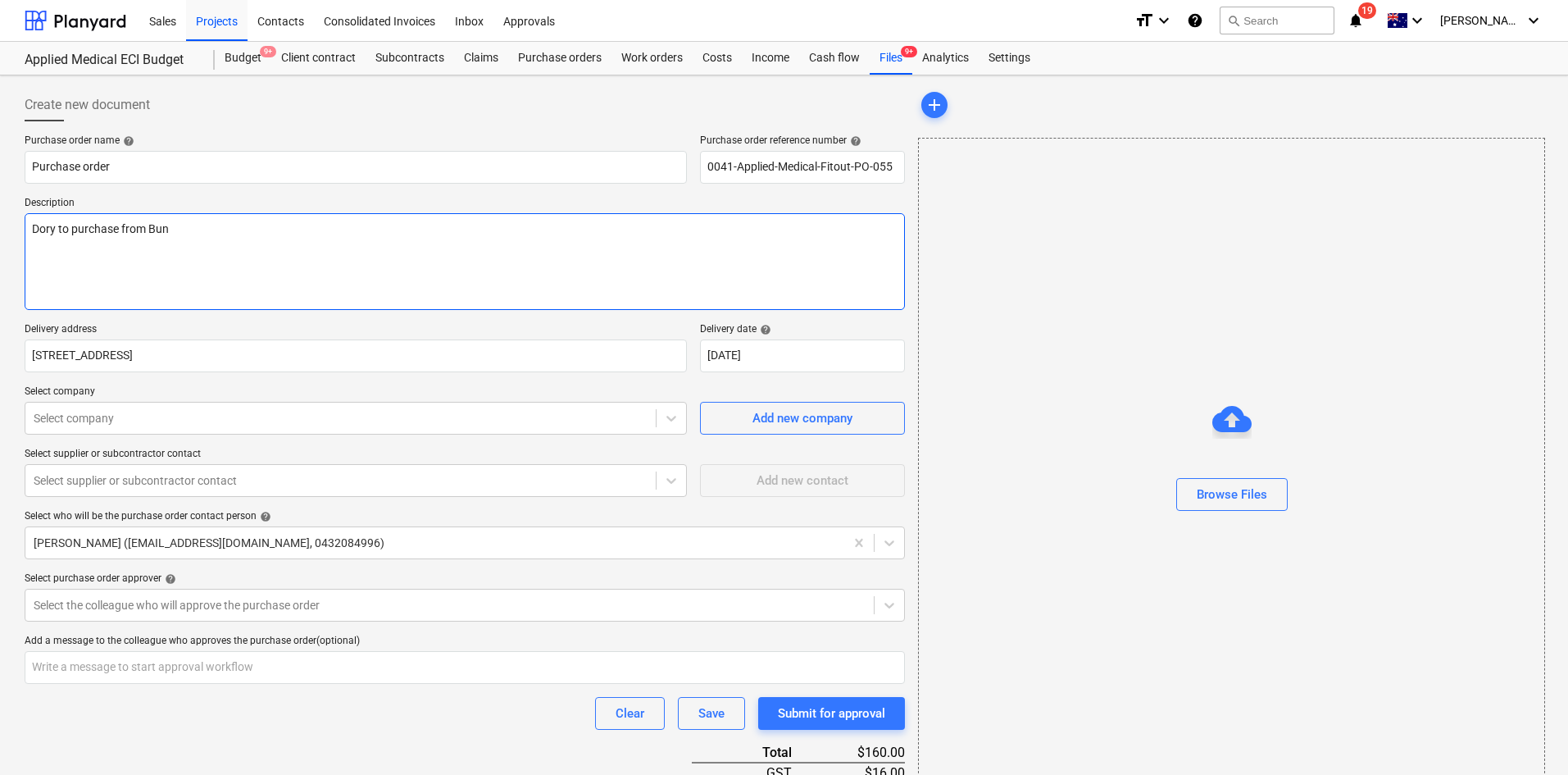
type textarea "x"
type textarea "Dory to purchase from [PERSON_NAME]"
type textarea "x"
type textarea "Dory to purchase from Bunni"
type textarea "x"
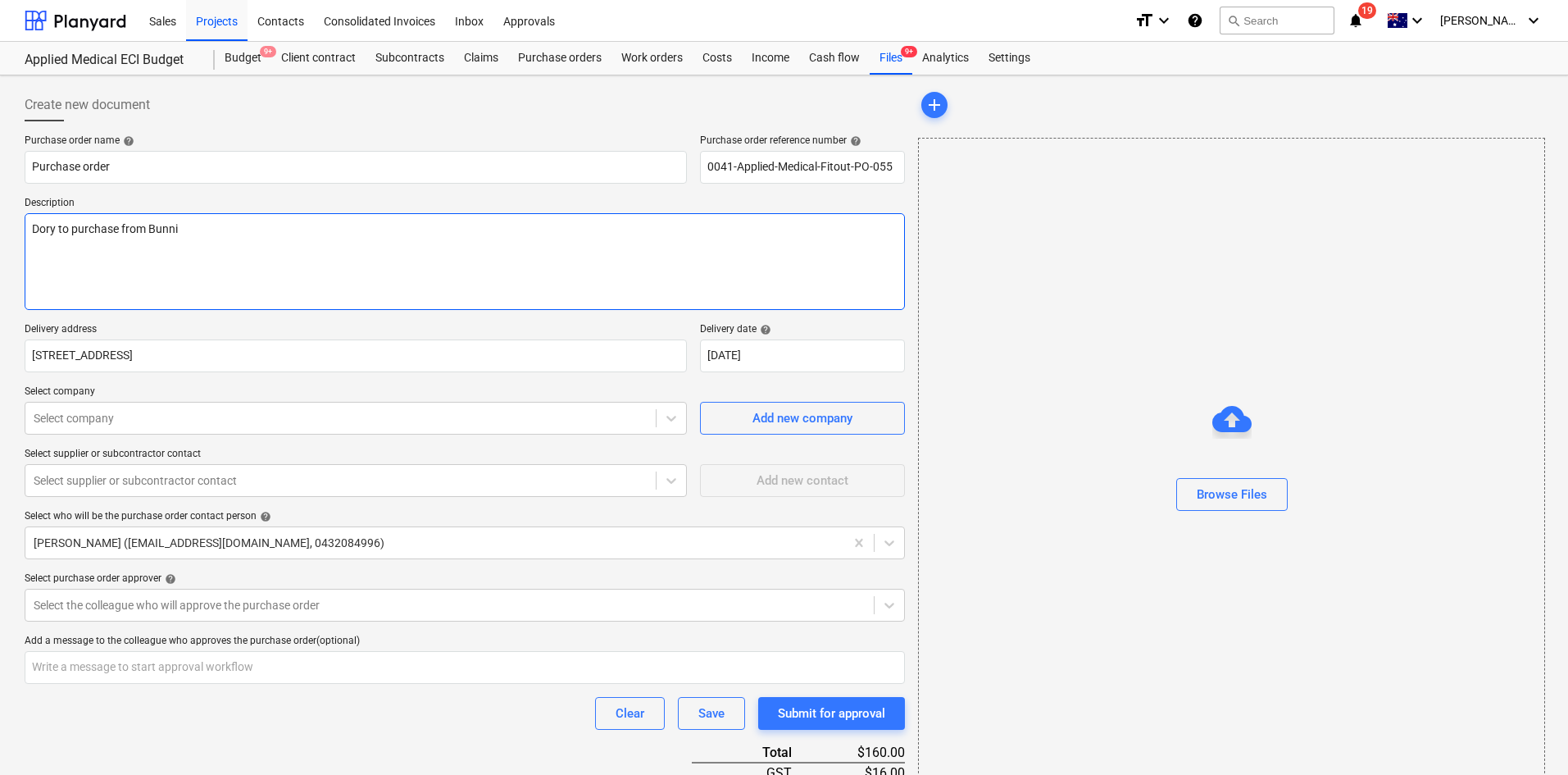
type textarea "Dory to purchase from Bunnin"
type textarea "x"
type textarea "Dory to purchase from [PERSON_NAME]"
type textarea "x"
type textarea "Dory to purchase from Bunnings"
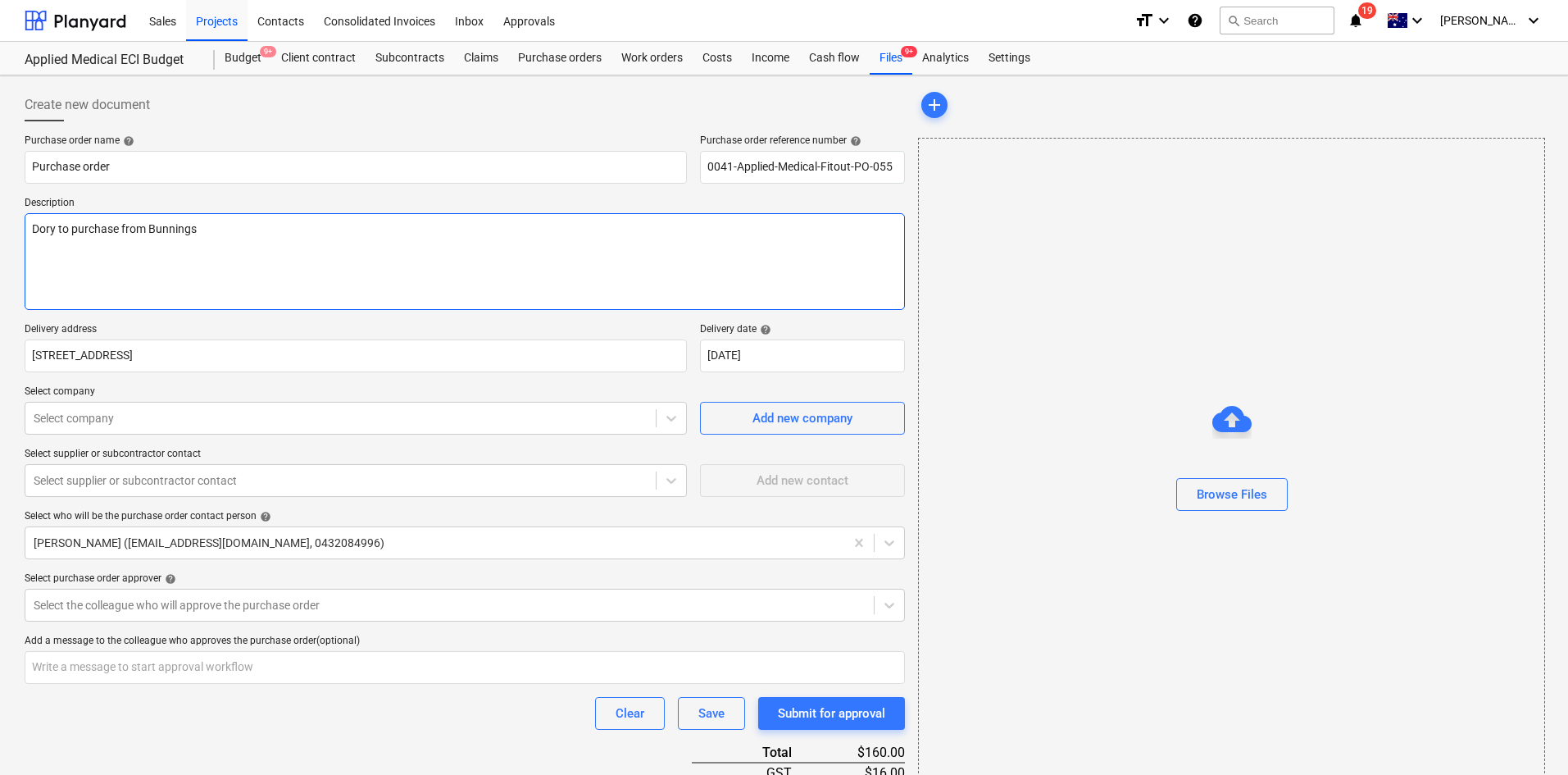
type textarea "x"
type textarea "Dory to purchase from Bunnings"
type textarea "x"
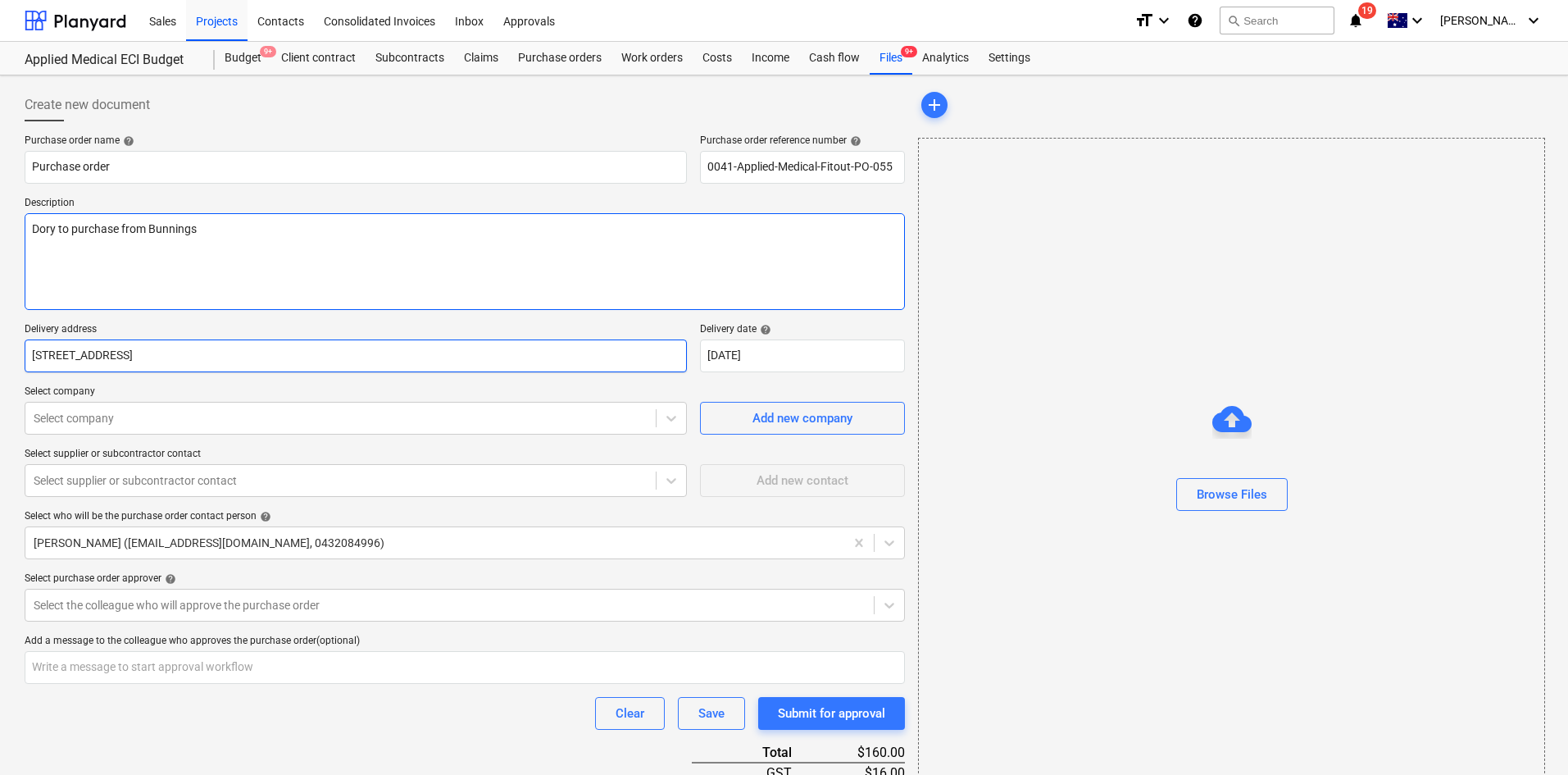
type textarea "Dory to purchase from Bunnings"
click at [383, 345] on input "[STREET_ADDRESS]" at bounding box center [356, 356] width 662 height 33
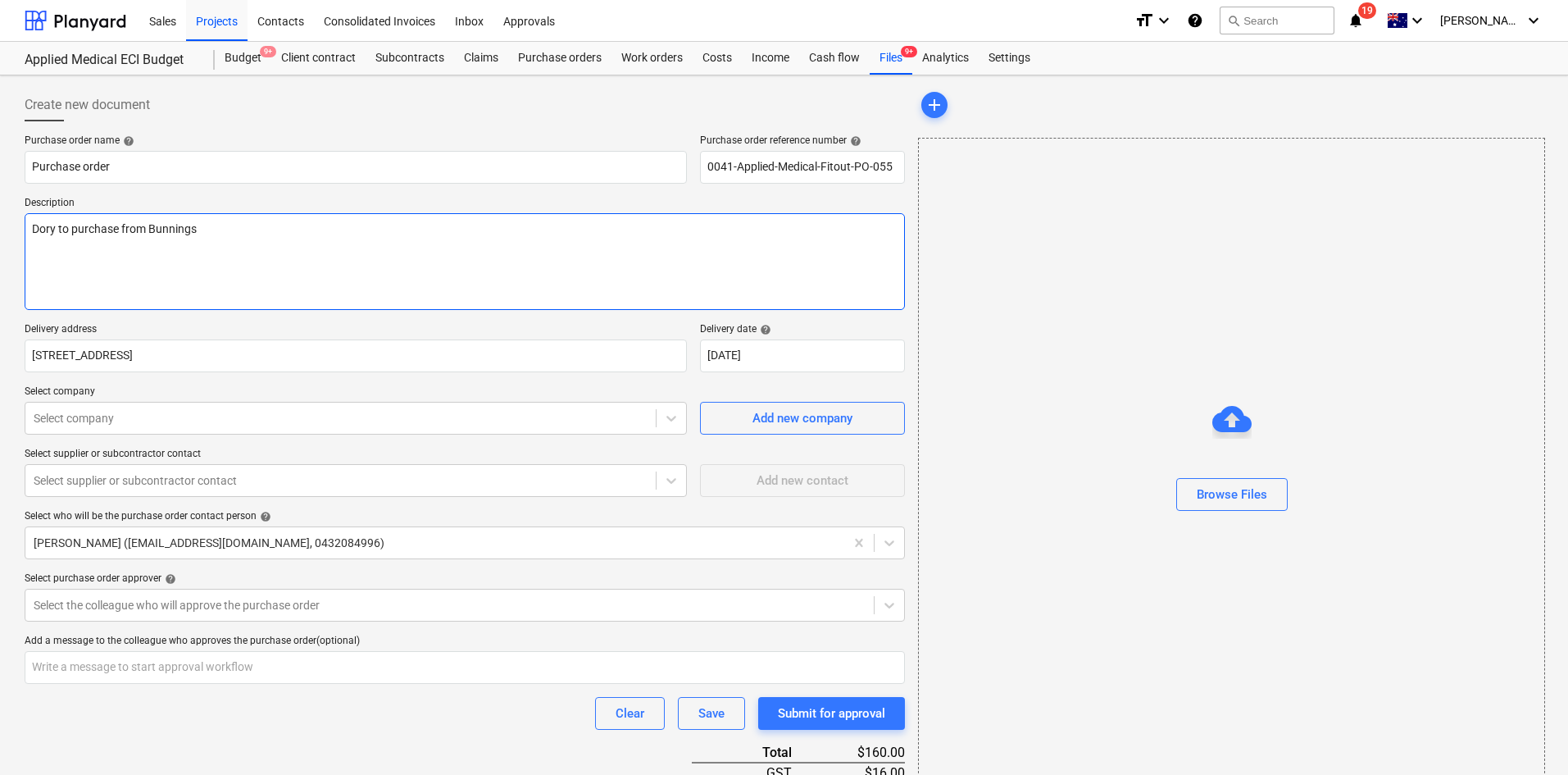
click at [340, 257] on textarea "Dory to purchase from Bunnings" at bounding box center [464, 261] width 880 height 96
click at [252, 266] on textarea "Dory to purchase from Bunnings" at bounding box center [464, 261] width 880 height 96
type textarea "x"
click at [277, 442] on div "Purchase order name help Purchase order Purchase order reference number help 00…" at bounding box center [464, 593] width 880 height 917
click at [279, 416] on div at bounding box center [340, 418] width 614 height 17
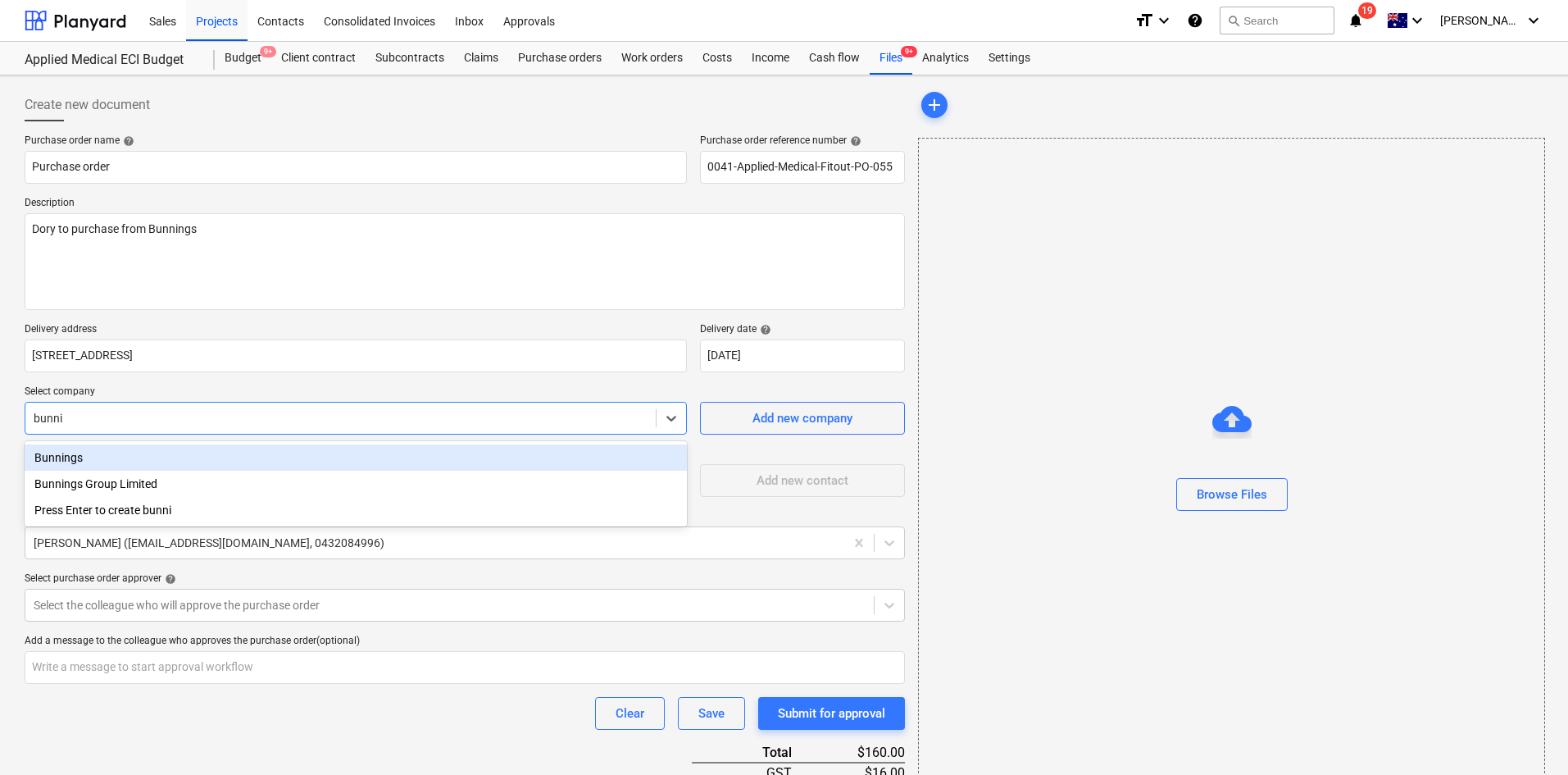
type input "bunnin"
type textarea "x"
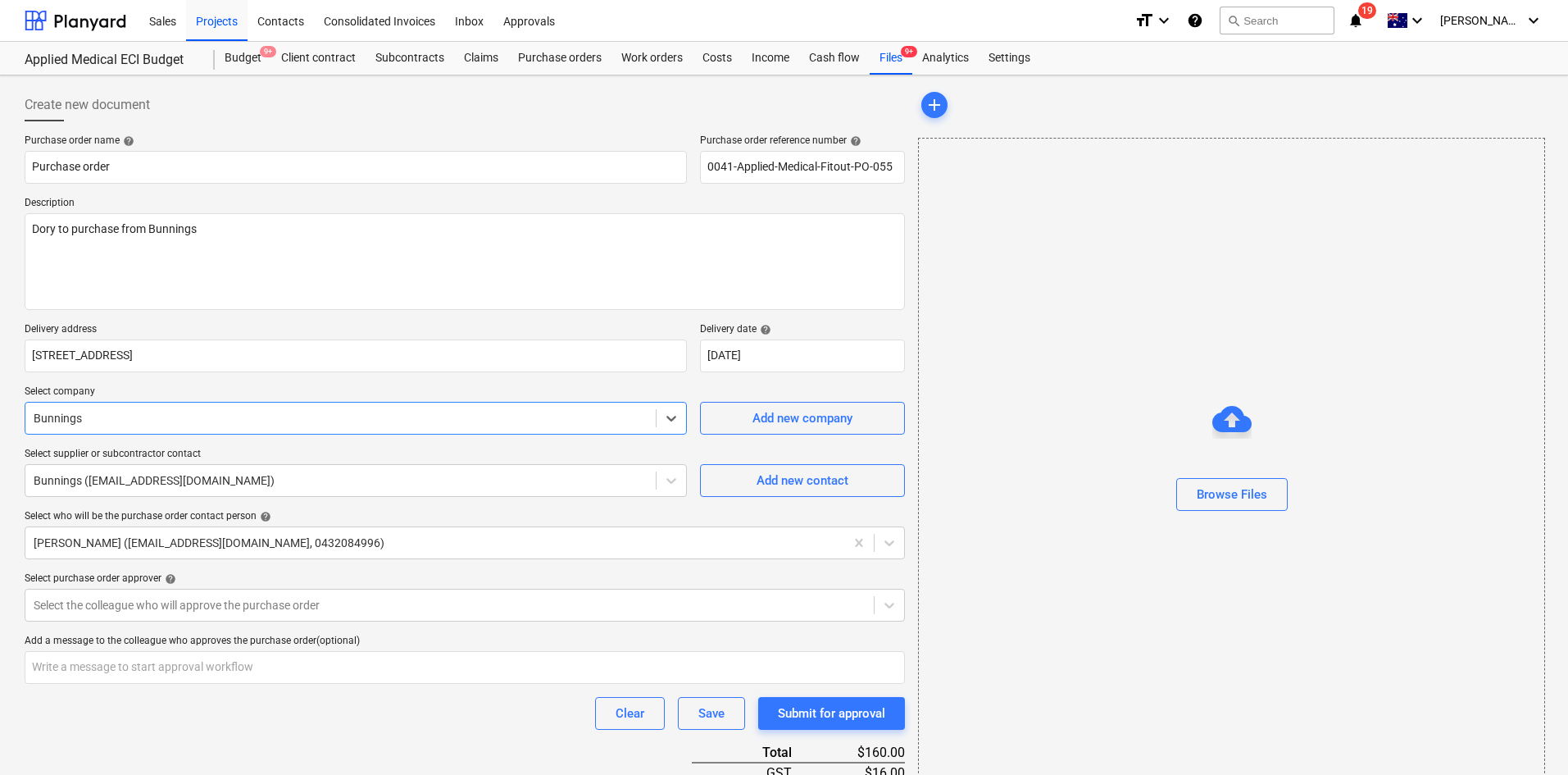
click at [381, 733] on div "Purchase order name help Purchase order Purchase order reference number help 00…" at bounding box center [464, 593] width 880 height 917
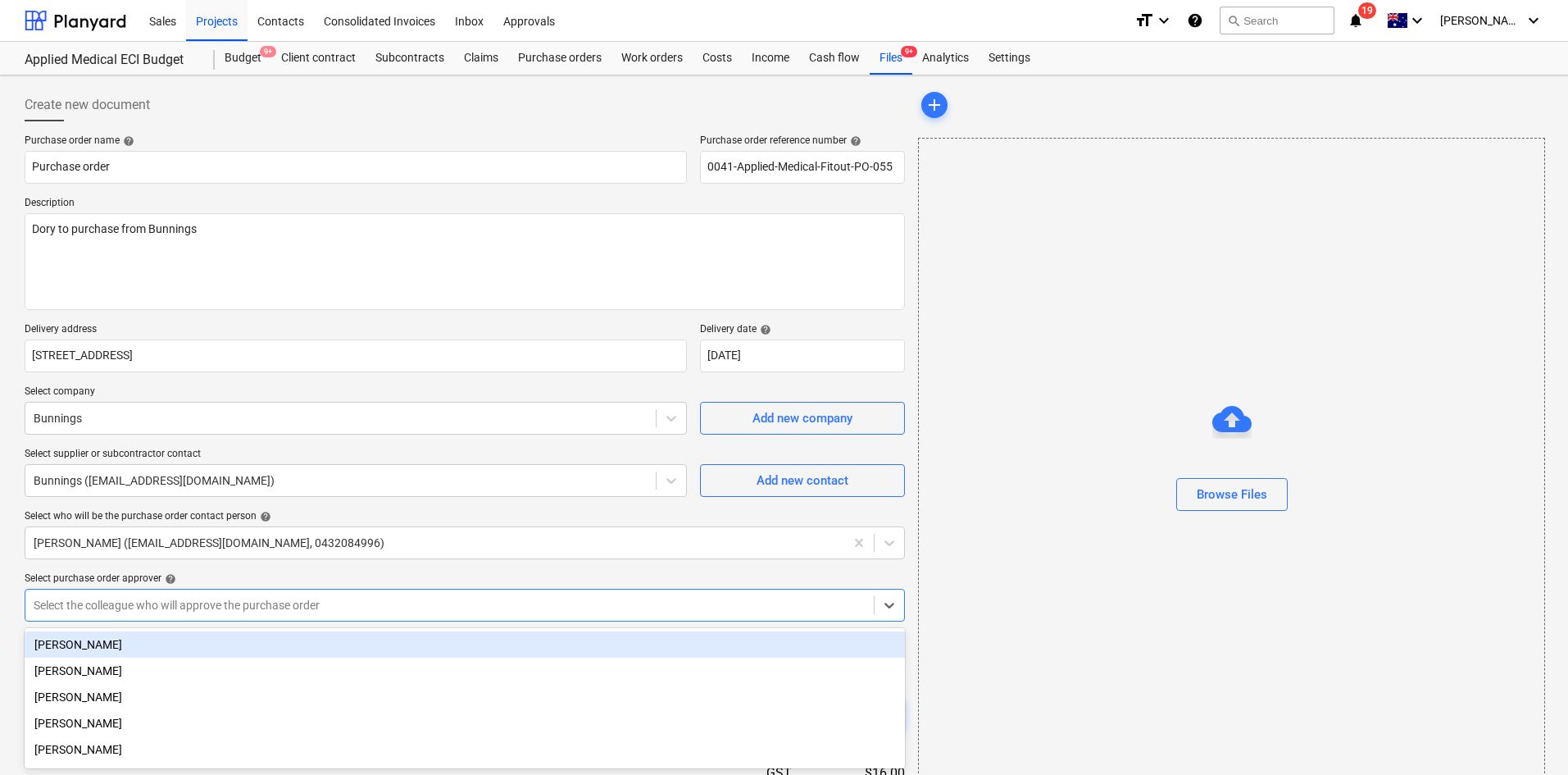
click at [330, 599] on body "Sales Projects Contacts Consolidated Invoices Inbox Approvals format_size keybo…" at bounding box center [784, 388] width 1568 height 775
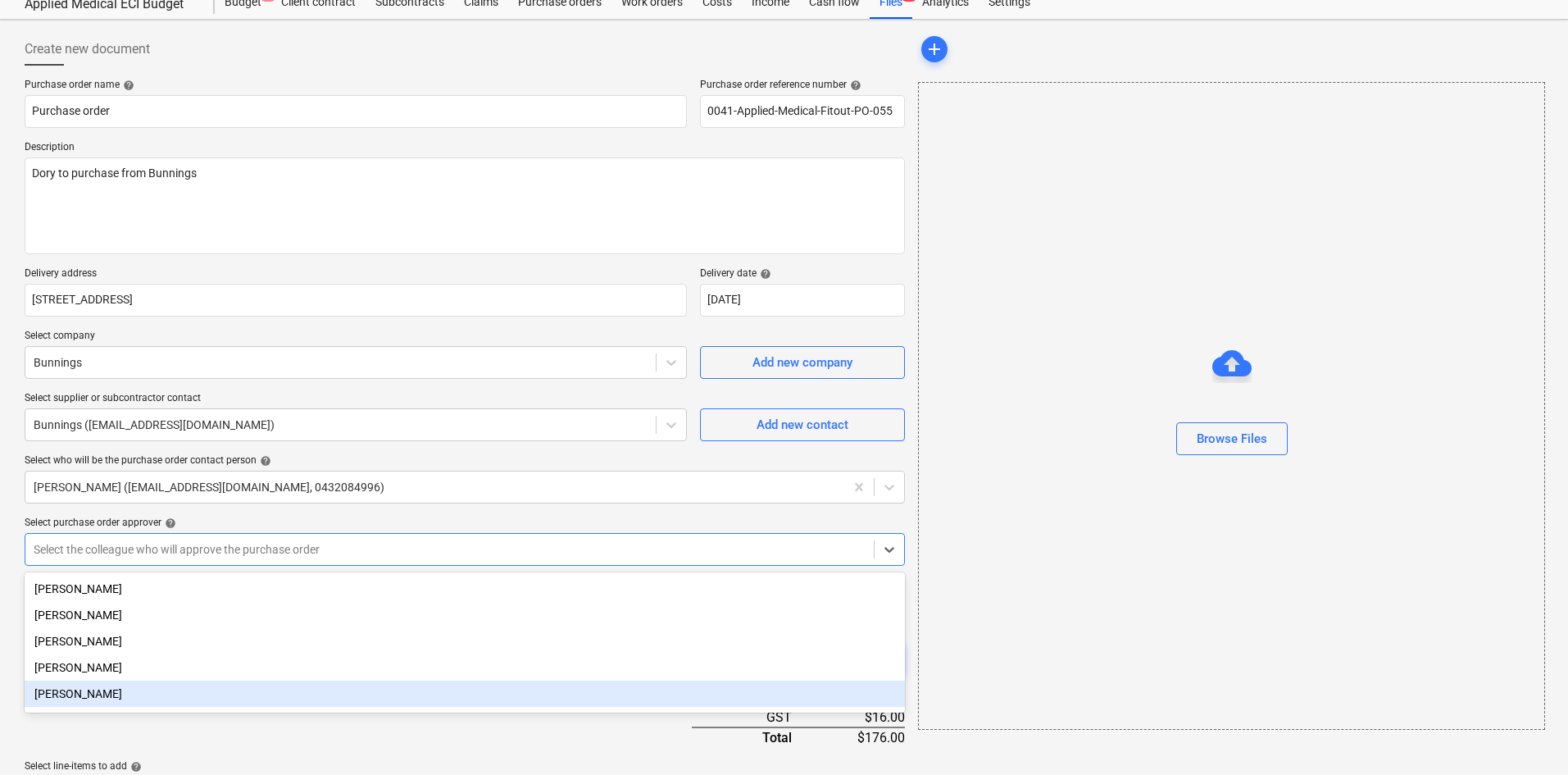
click at [86, 699] on div "[PERSON_NAME]" at bounding box center [464, 694] width 880 height 27
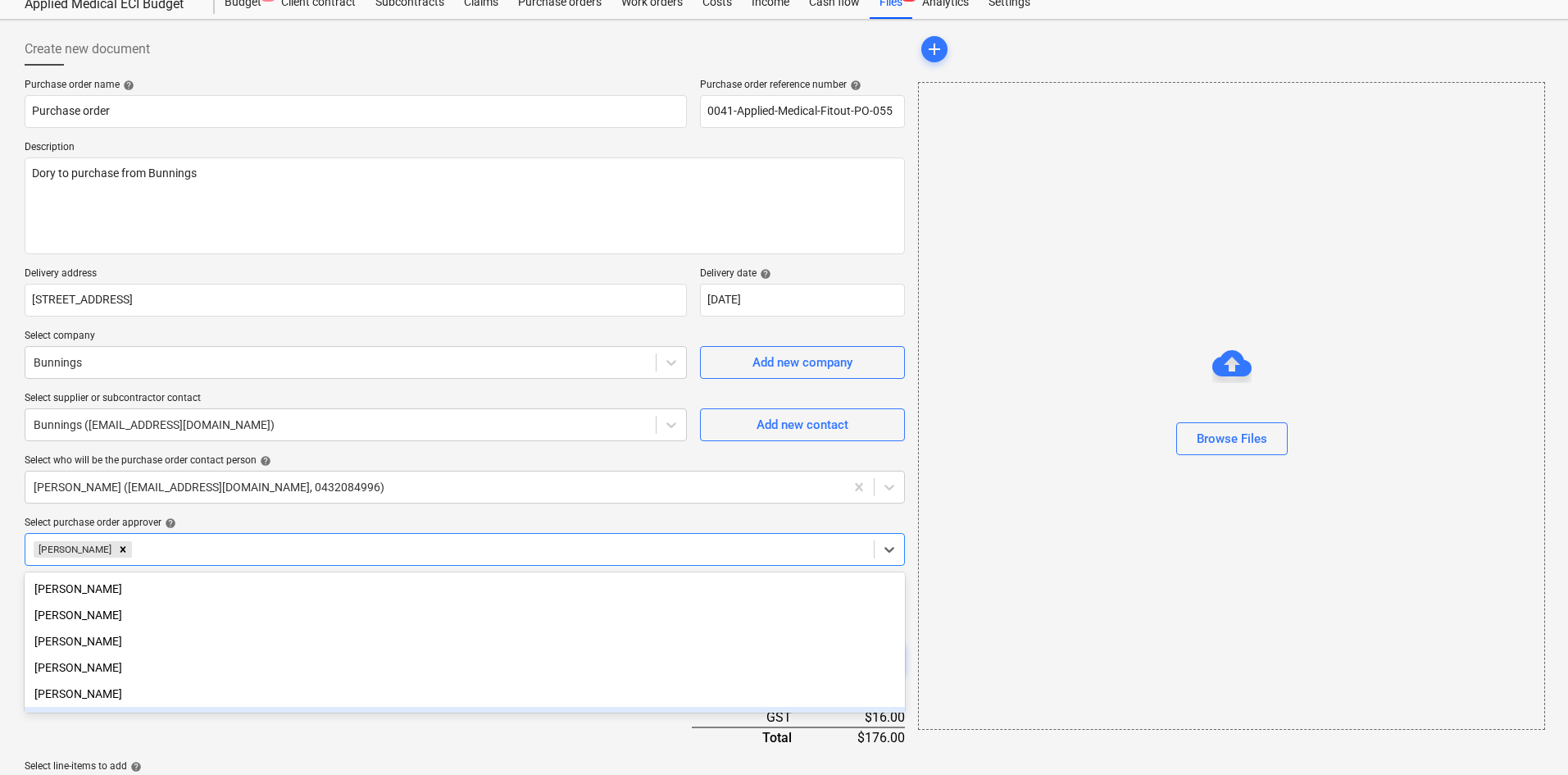
click at [156, 730] on div "Purchase order name help Purchase order Purchase order reference number help 00…" at bounding box center [464, 537] width 880 height 917
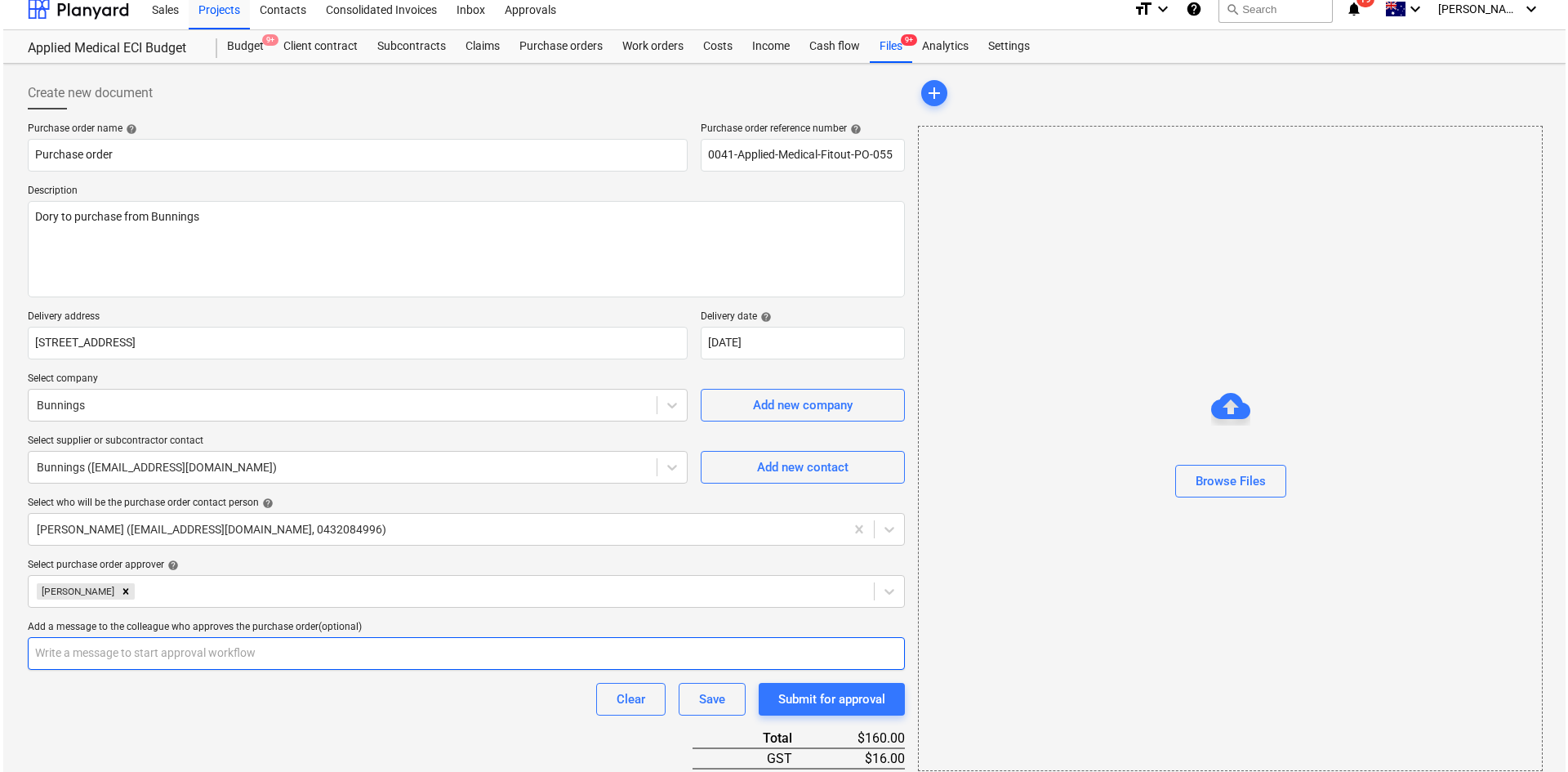
scroll to position [289, 0]
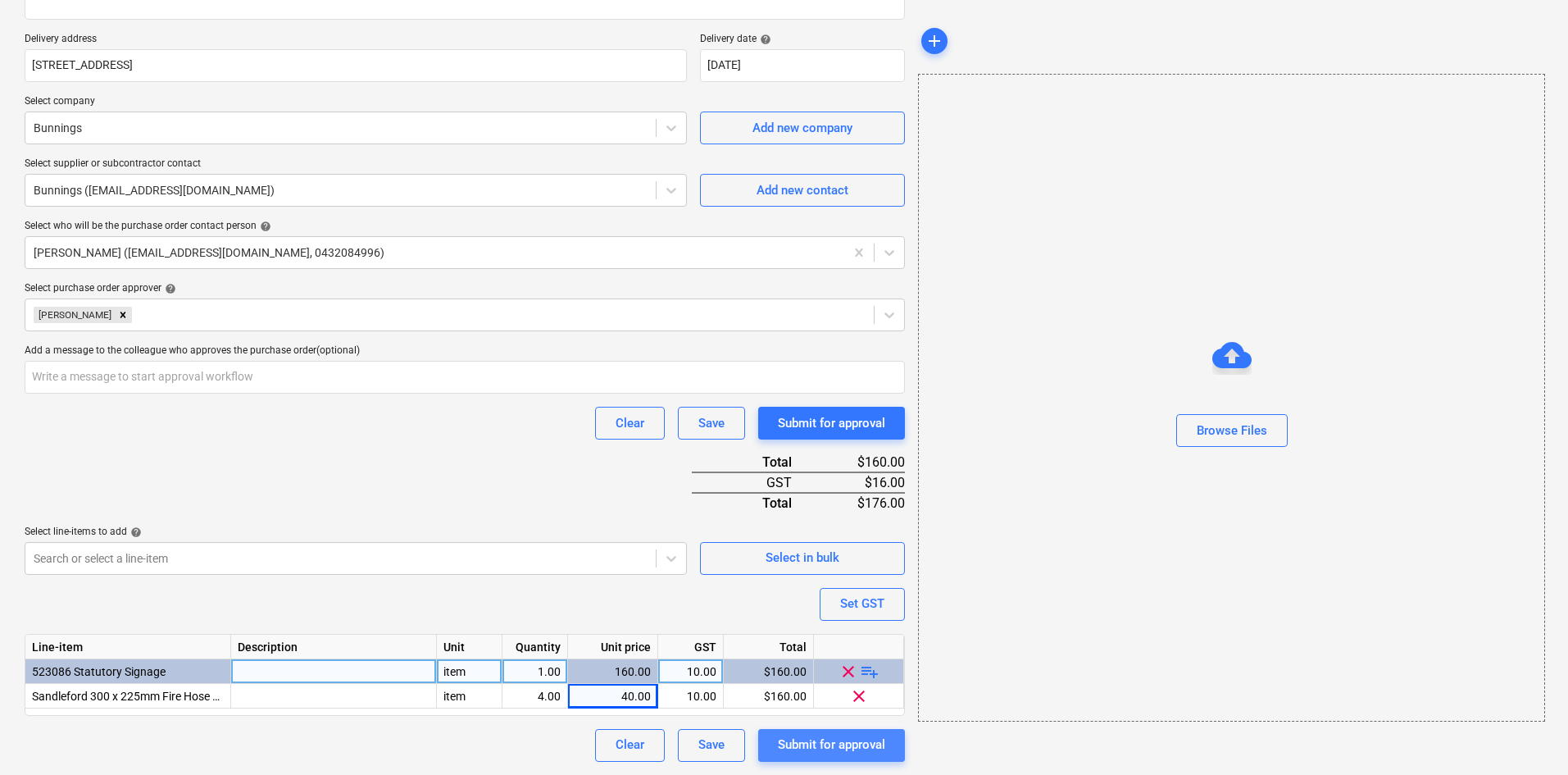
click at [830, 752] on div "Submit for approval" at bounding box center [831, 744] width 107 height 21
type textarea "x"
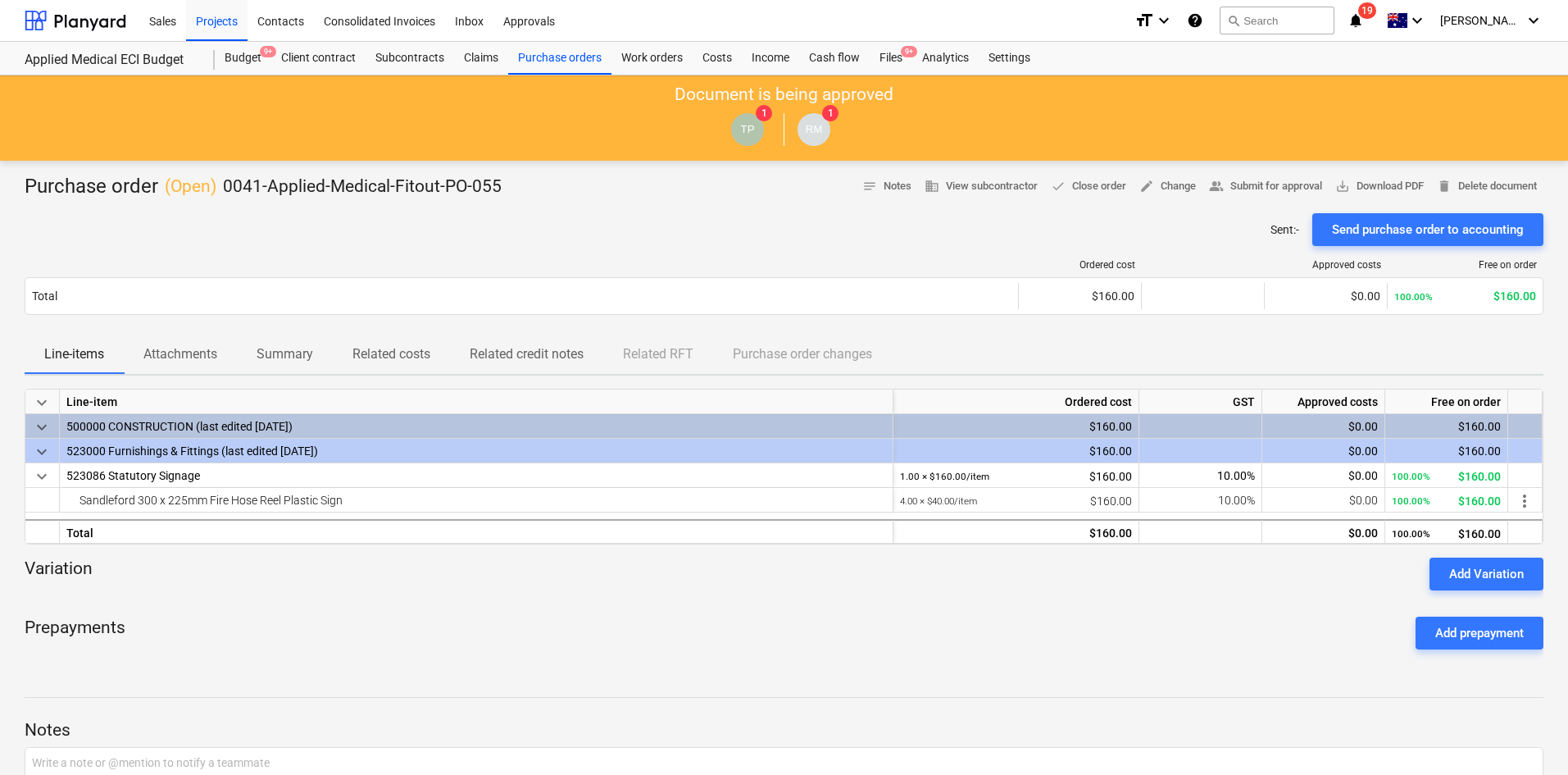
click at [616, 234] on div "Sent : - Send purchase order to accounting" at bounding box center [784, 229] width 1518 height 33
click at [503, 600] on div at bounding box center [784, 596] width 1518 height 13
drag, startPoint x: 622, startPoint y: 222, endPoint x: 501, endPoint y: 173, distance: 130.5
click at [622, 222] on div "Sent : - Send purchase order to accounting" at bounding box center [784, 229] width 1518 height 33
click at [226, 32] on div "Projects" at bounding box center [217, 19] width 62 height 42
